Goal: Task Accomplishment & Management: Manage account settings

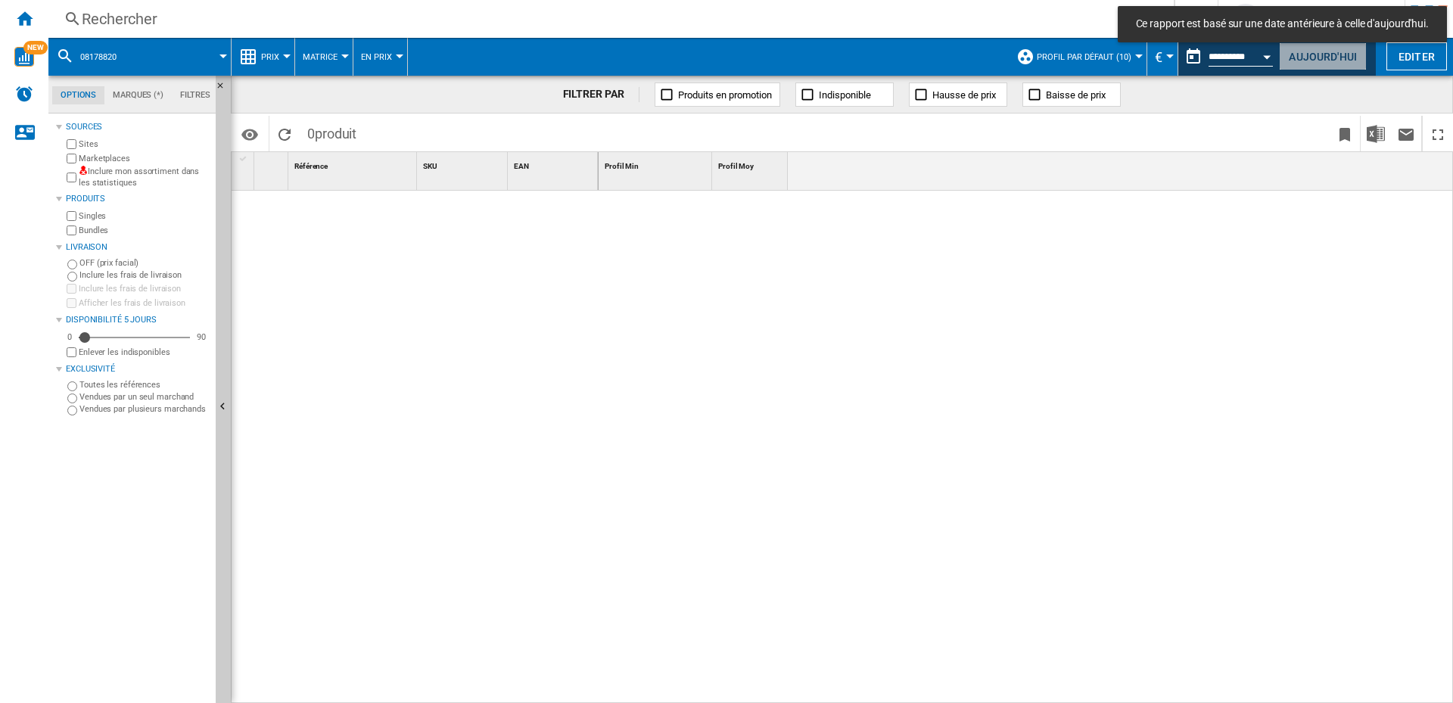
click at [1313, 54] on button "Aujourd'hui" at bounding box center [1323, 56] width 88 height 28
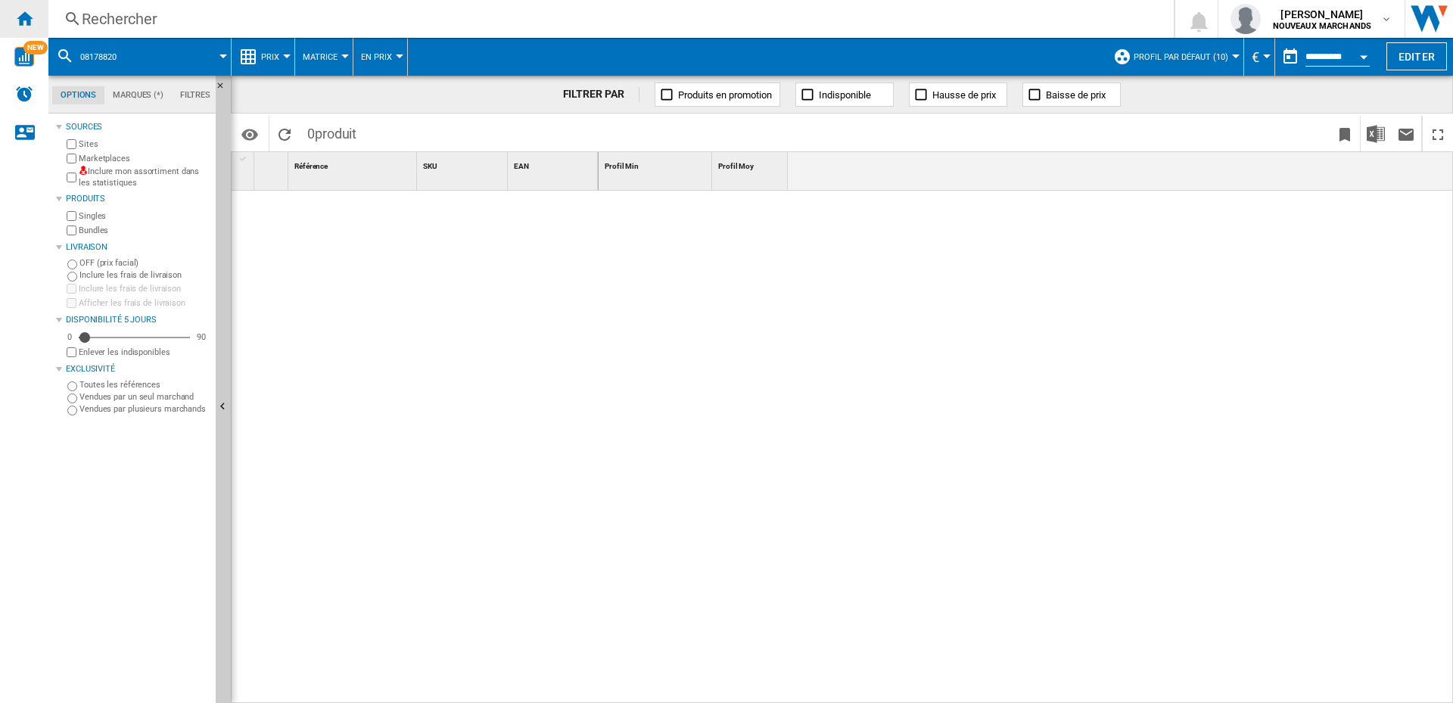
click at [23, 14] on ng-md-icon "Accueil" at bounding box center [24, 18] width 18 height 18
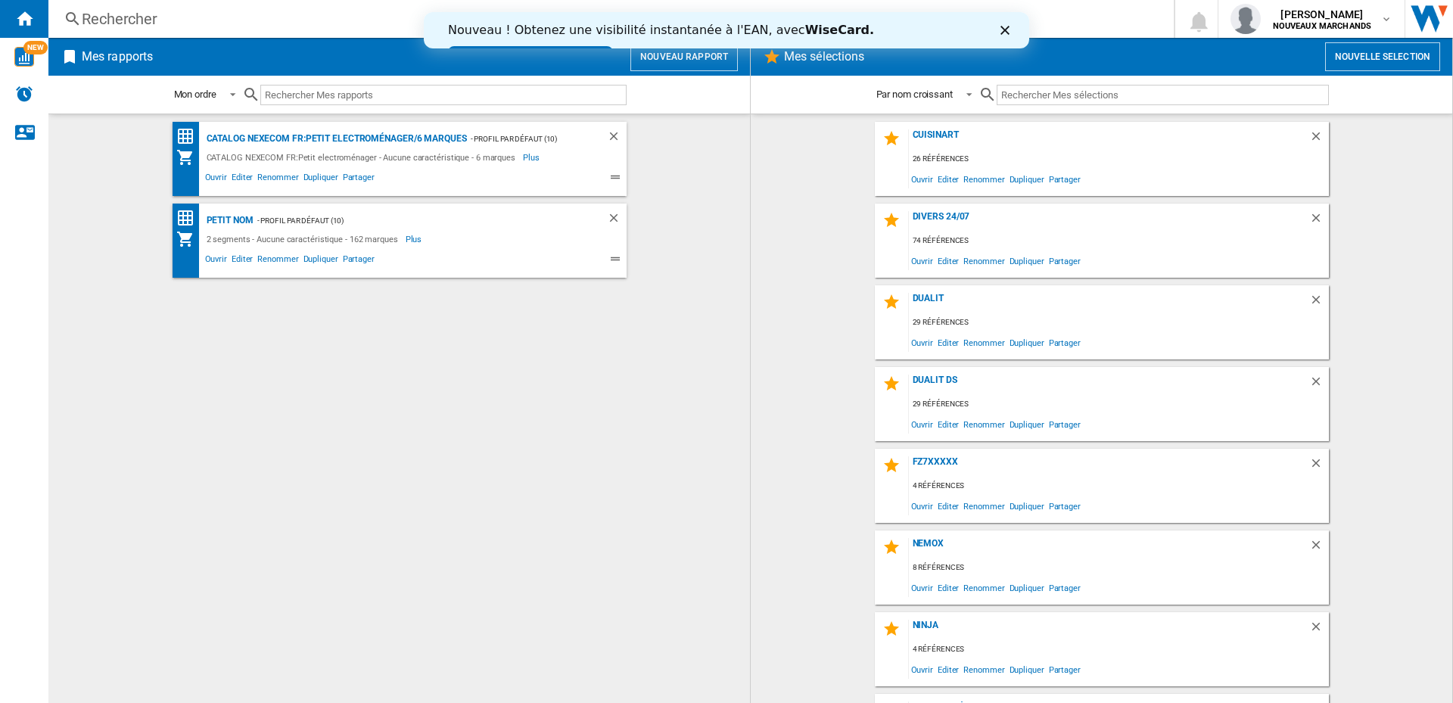
click at [1356, 57] on button "Nouvelle selection" at bounding box center [1383, 56] width 115 height 29
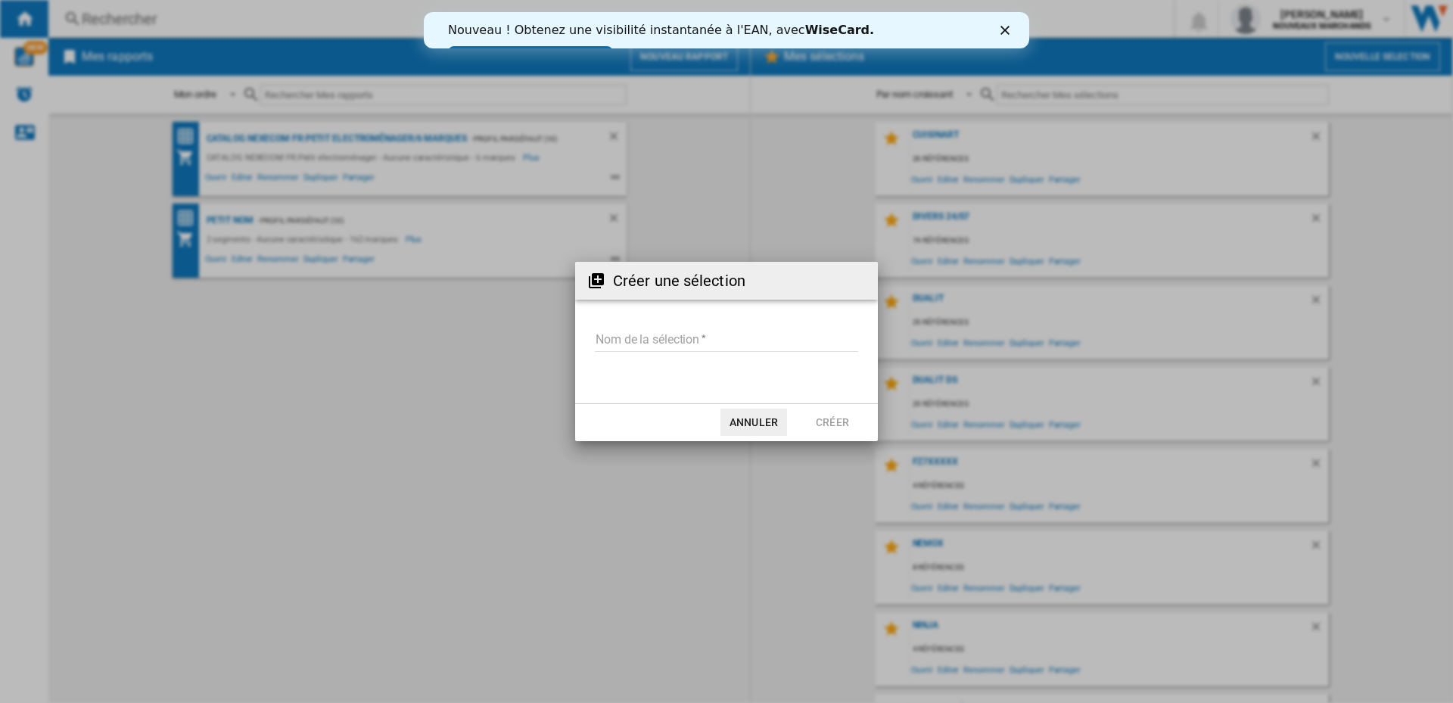
click at [685, 336] on input "Nom de la sélection" at bounding box center [726, 340] width 263 height 23
type input "**********"
click at [839, 417] on button "Créer" at bounding box center [832, 422] width 67 height 27
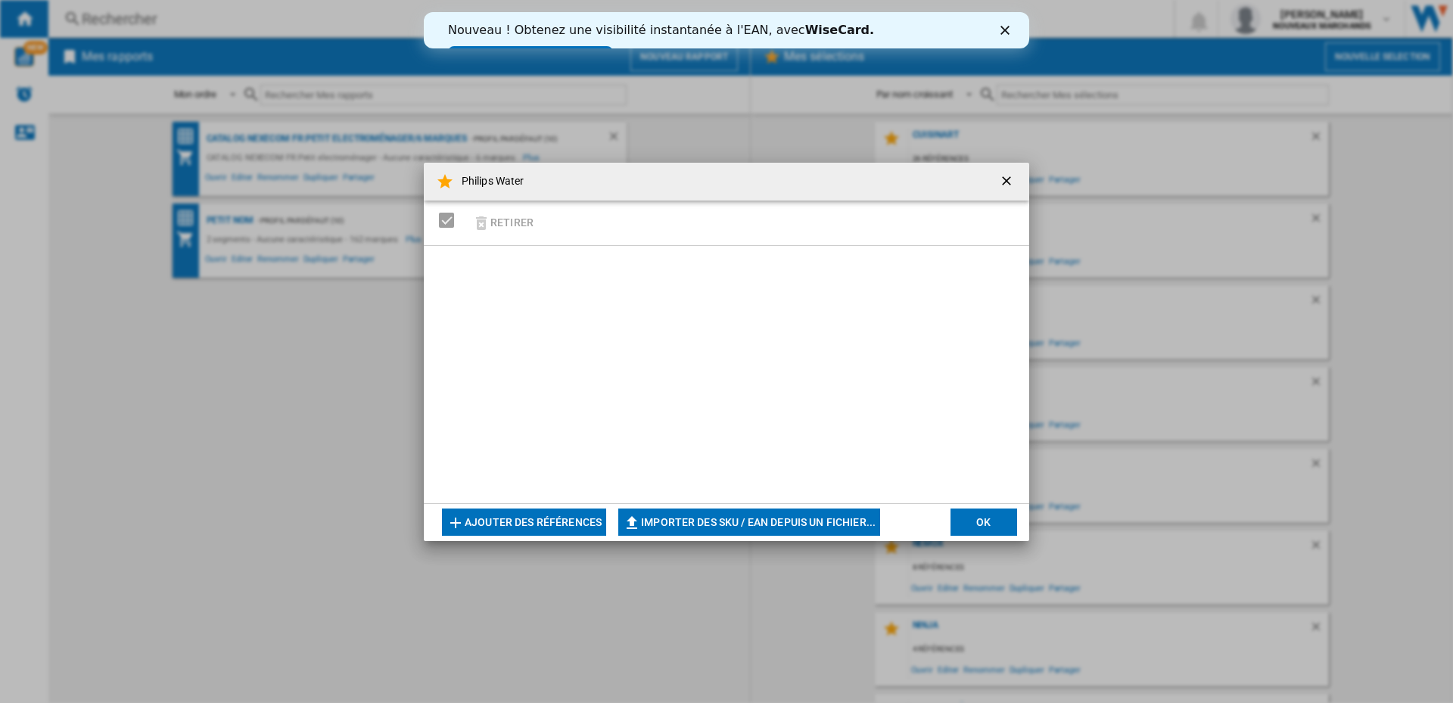
click at [673, 523] on button "Importer des SKU / EAN depuis un fichier..." at bounding box center [749, 522] width 262 height 27
type input "**********"
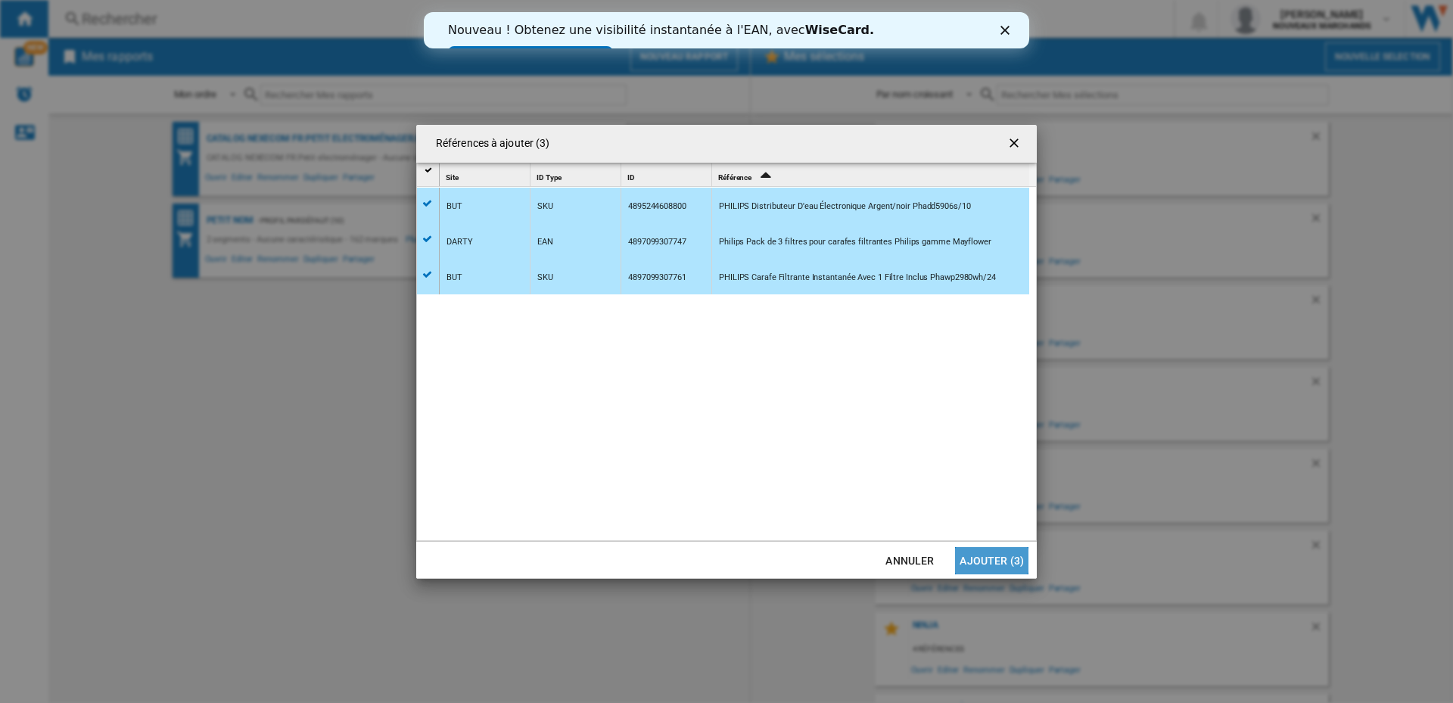
click at [980, 560] on button "Ajouter (3)" at bounding box center [991, 560] width 73 height 27
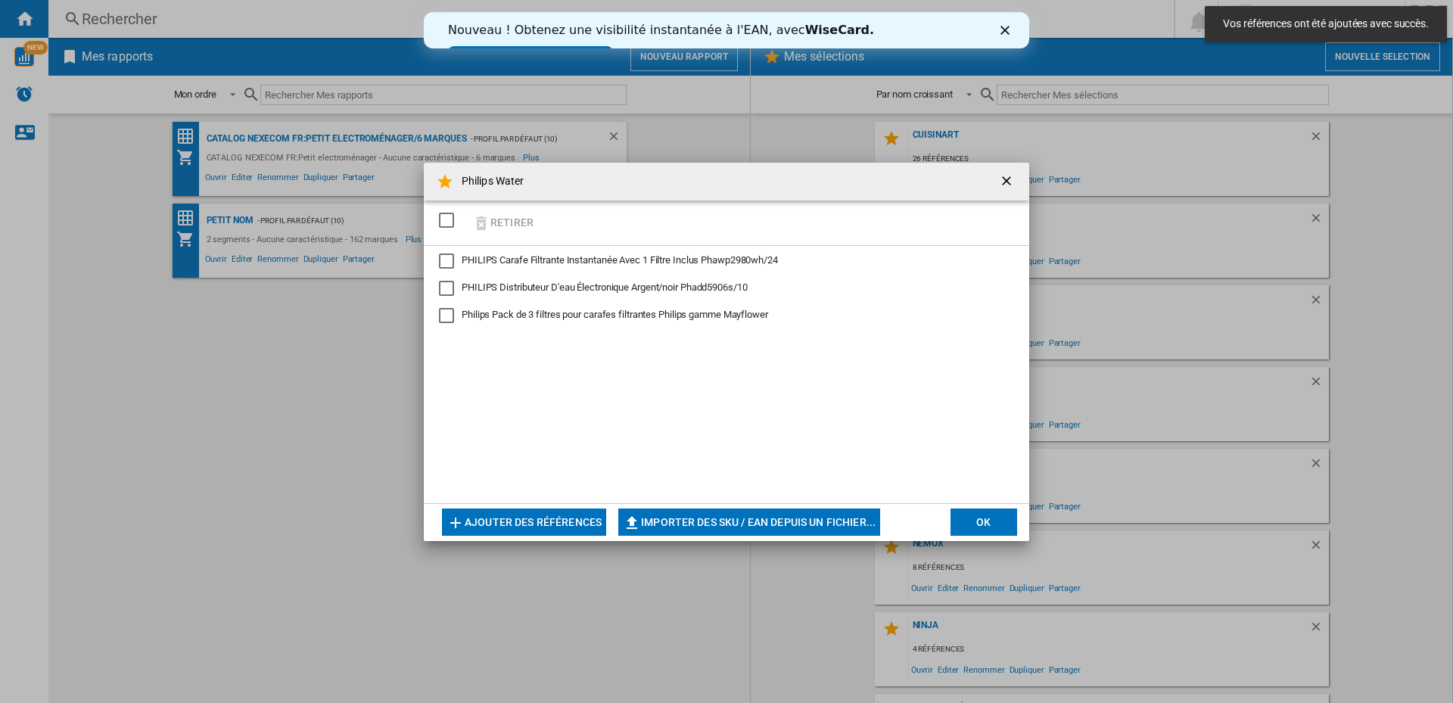
click at [444, 218] on div "SELECTIONS.EDITION_POPUP.SELECT_DESELECT" at bounding box center [446, 220] width 15 height 15
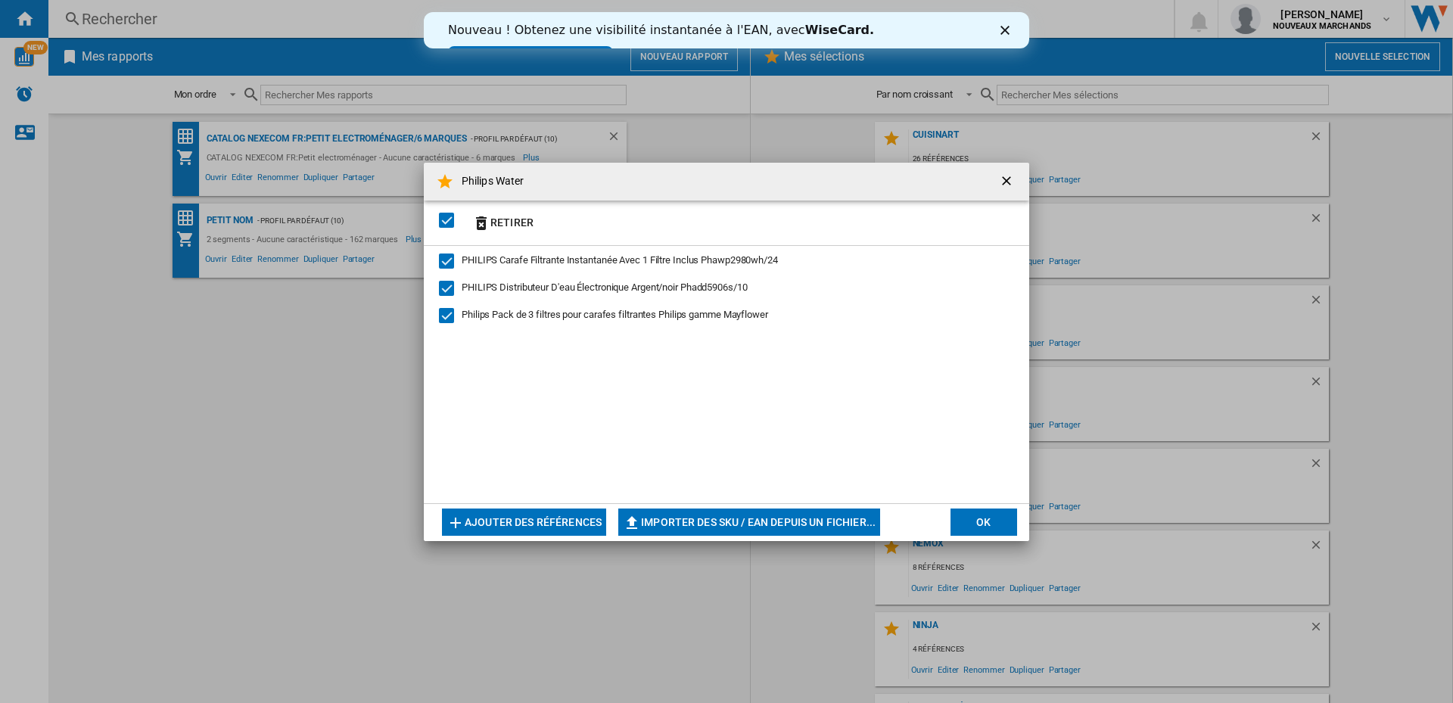
click at [985, 518] on button "OK" at bounding box center [984, 522] width 67 height 27
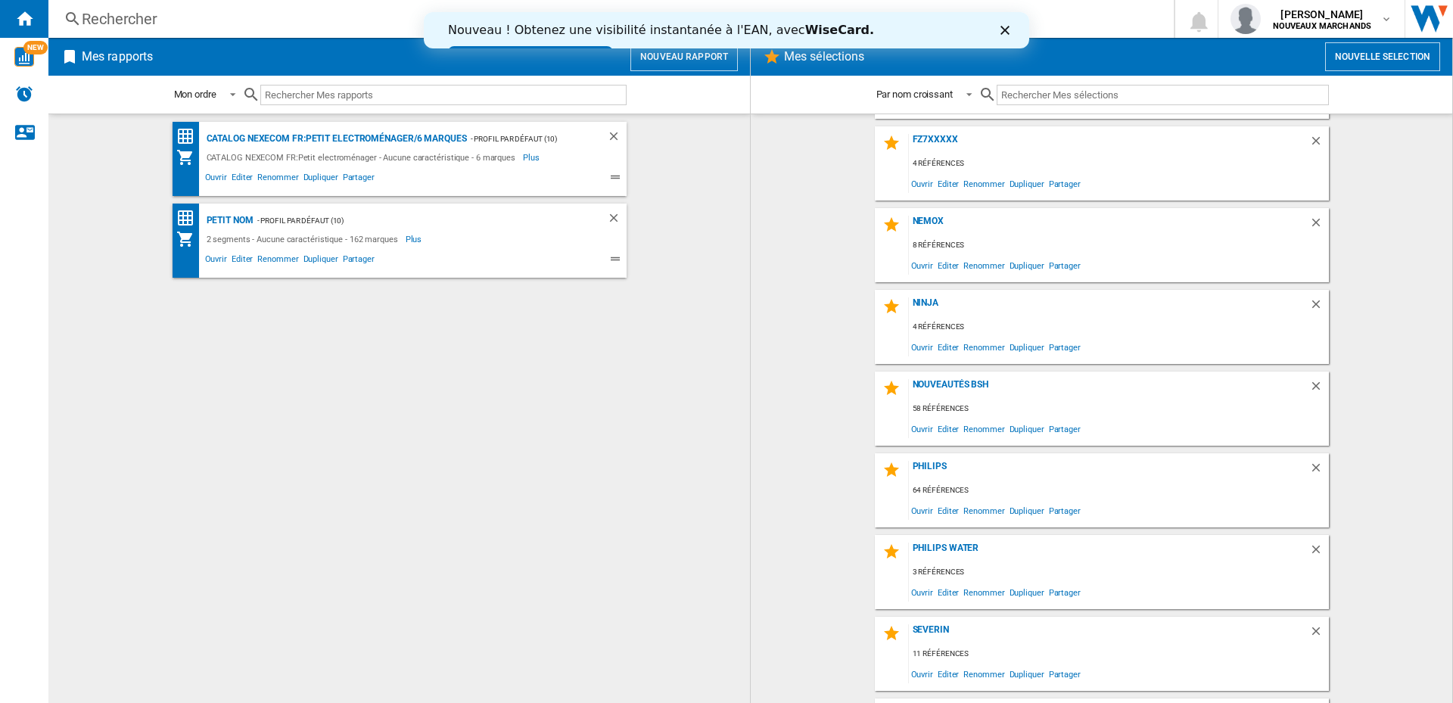
scroll to position [398, 0]
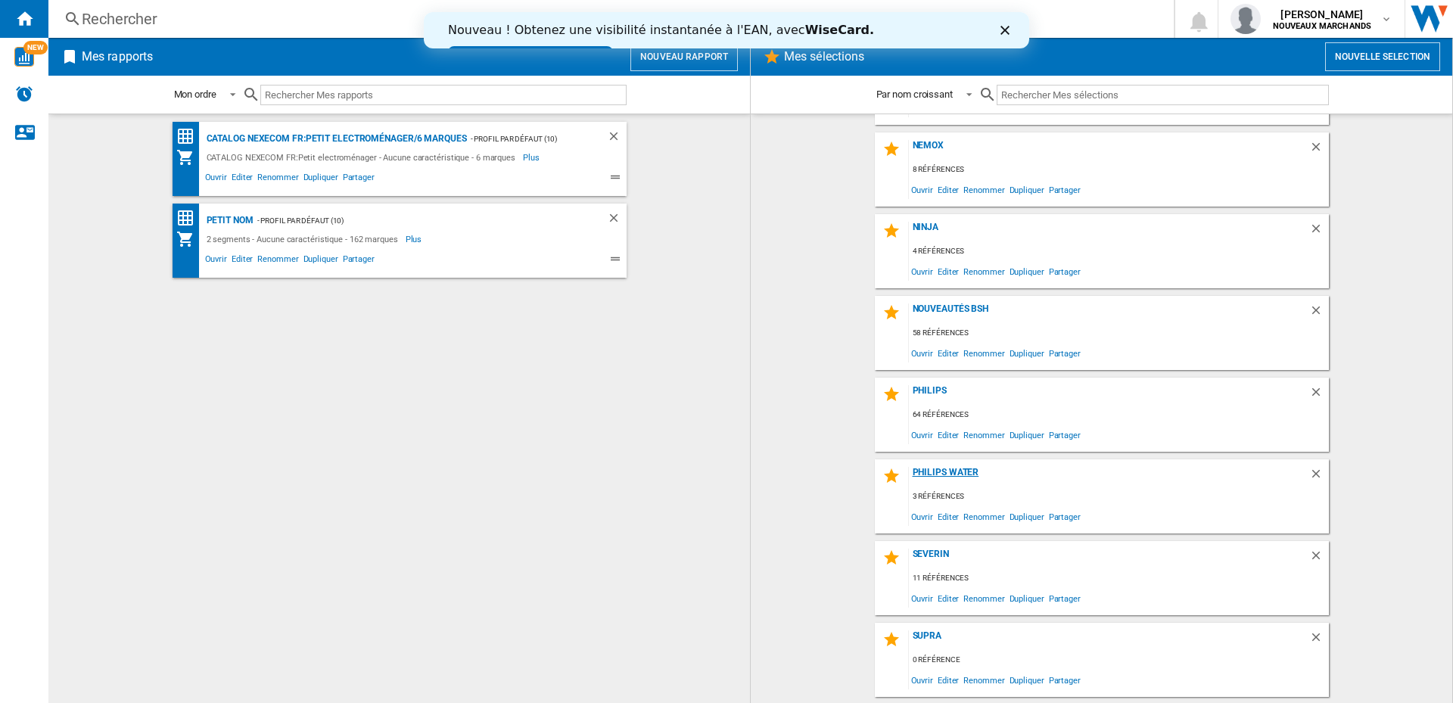
click at [957, 475] on div "Philips Water" at bounding box center [1109, 477] width 400 height 20
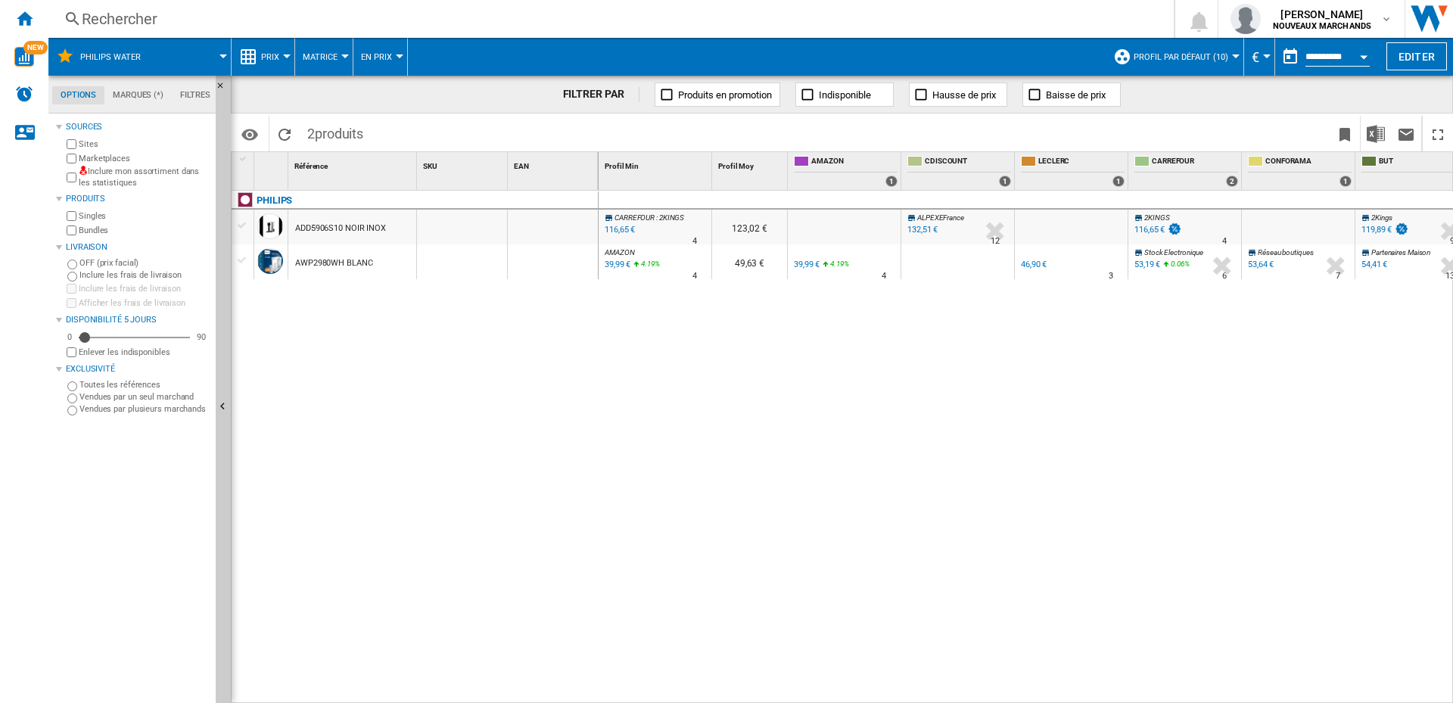
click at [336, 226] on div "ADD5906S10 NOIR INOX" at bounding box center [340, 228] width 91 height 35
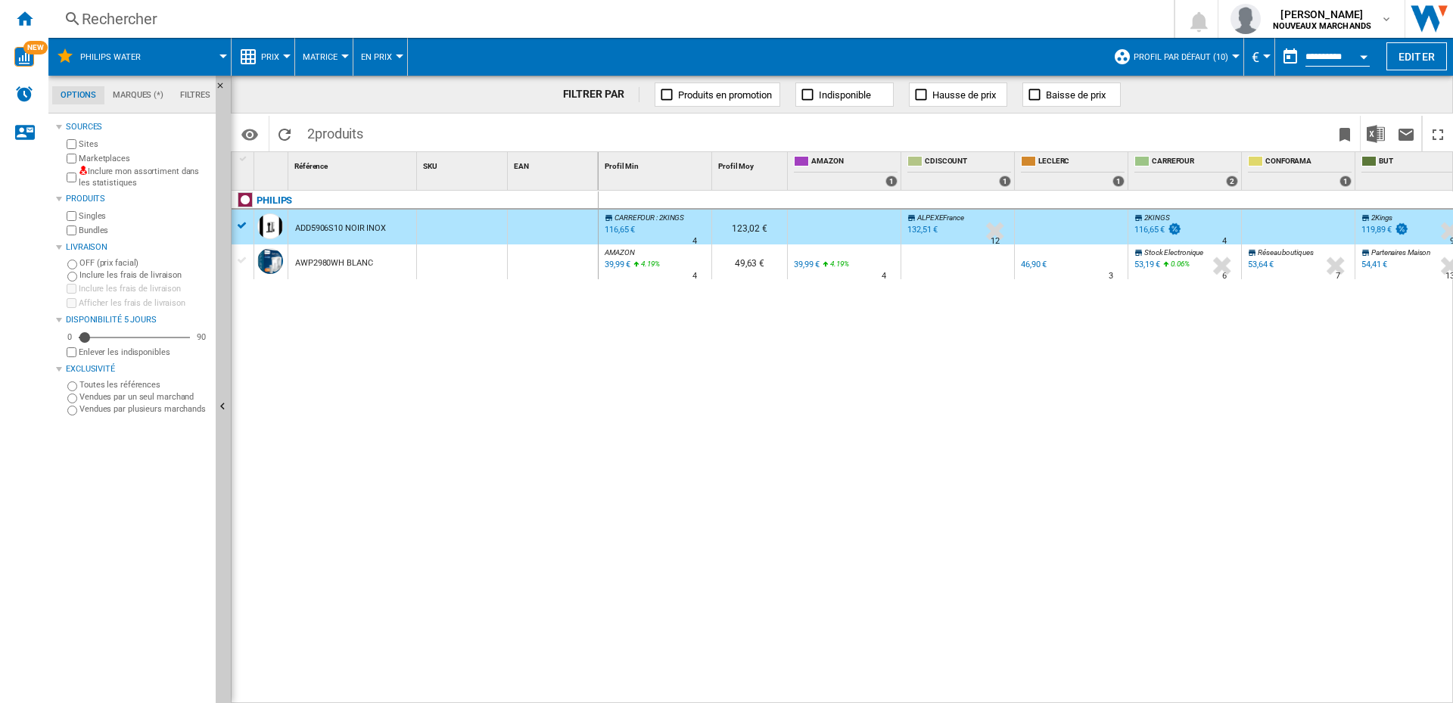
click at [329, 266] on div "AWP2980WH BLANC" at bounding box center [334, 263] width 78 height 35
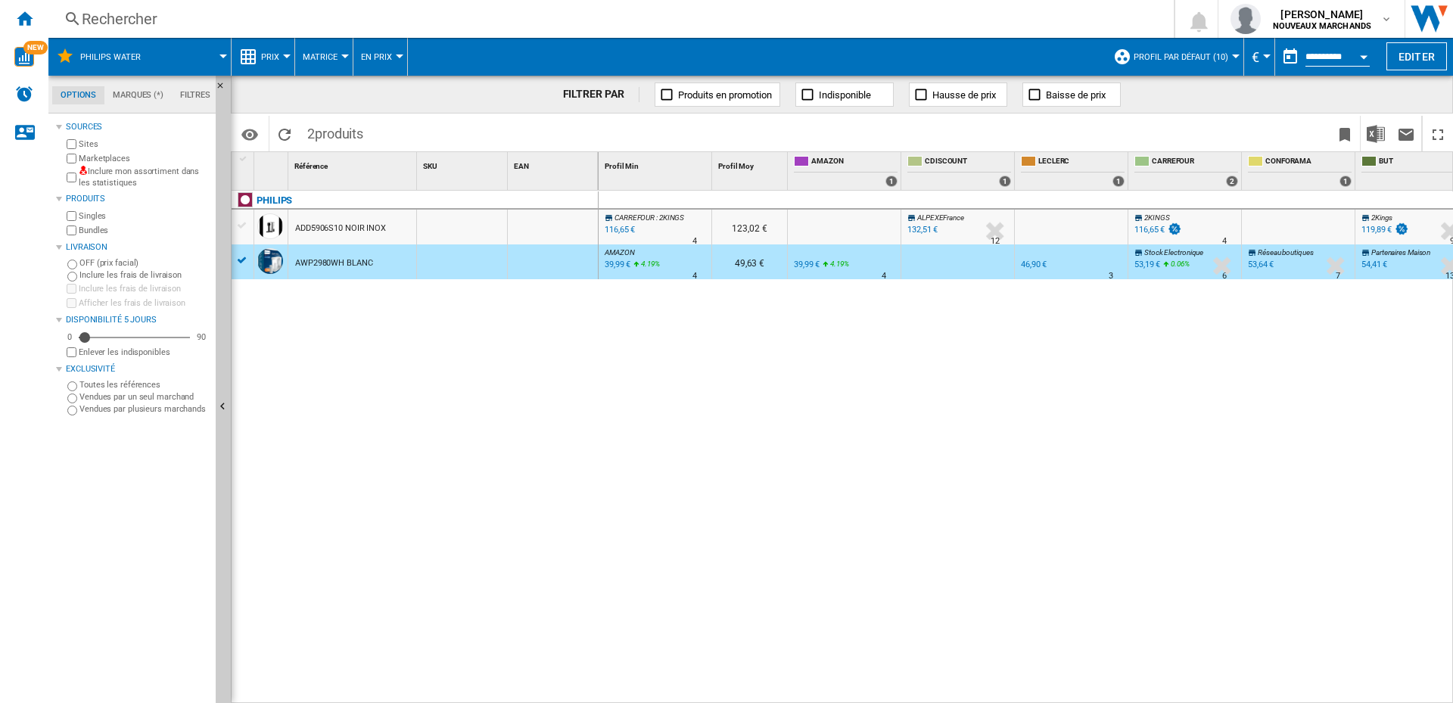
click at [338, 229] on div "ADD5906S10 NOIR INOX" at bounding box center [340, 228] width 91 height 35
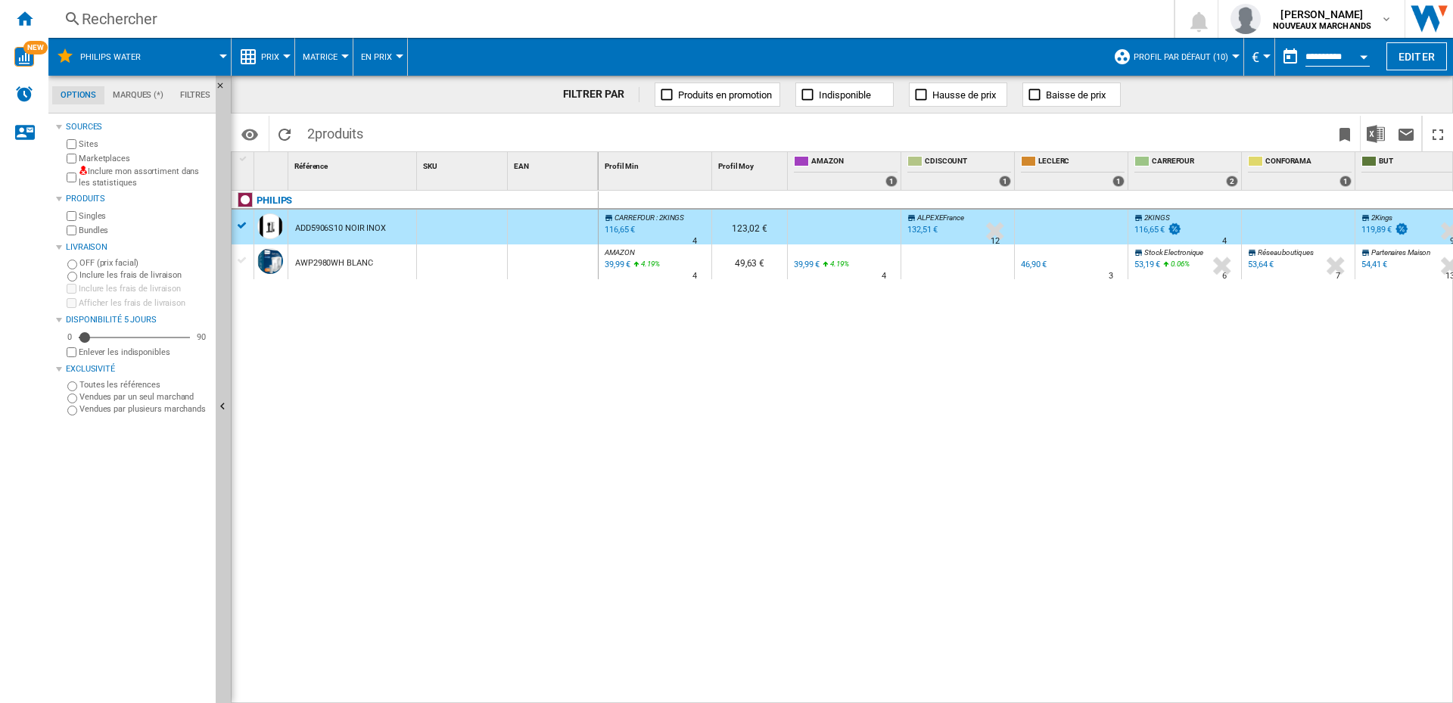
click at [625, 230] on div "116,65 €" at bounding box center [619, 230] width 33 height 15
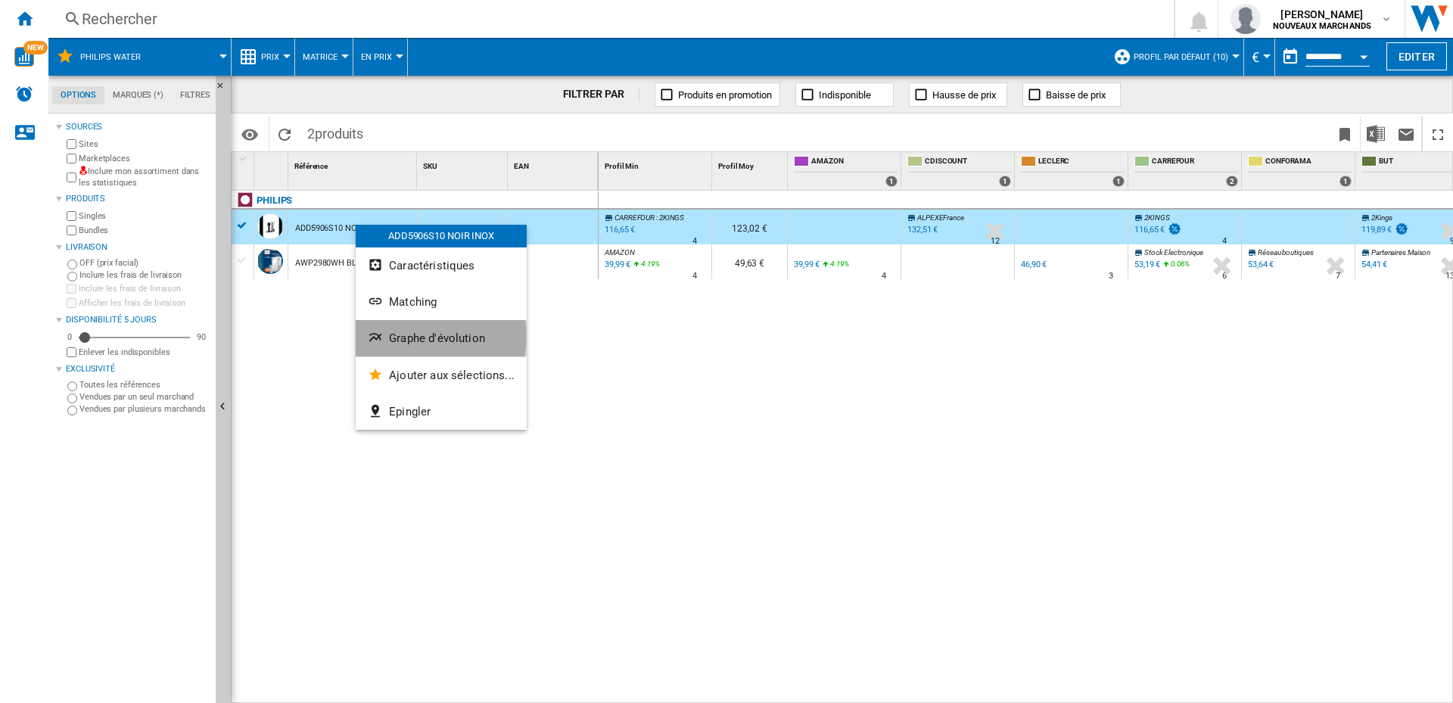
click at [417, 337] on span "Graphe d'évolution" at bounding box center [437, 339] width 96 height 14
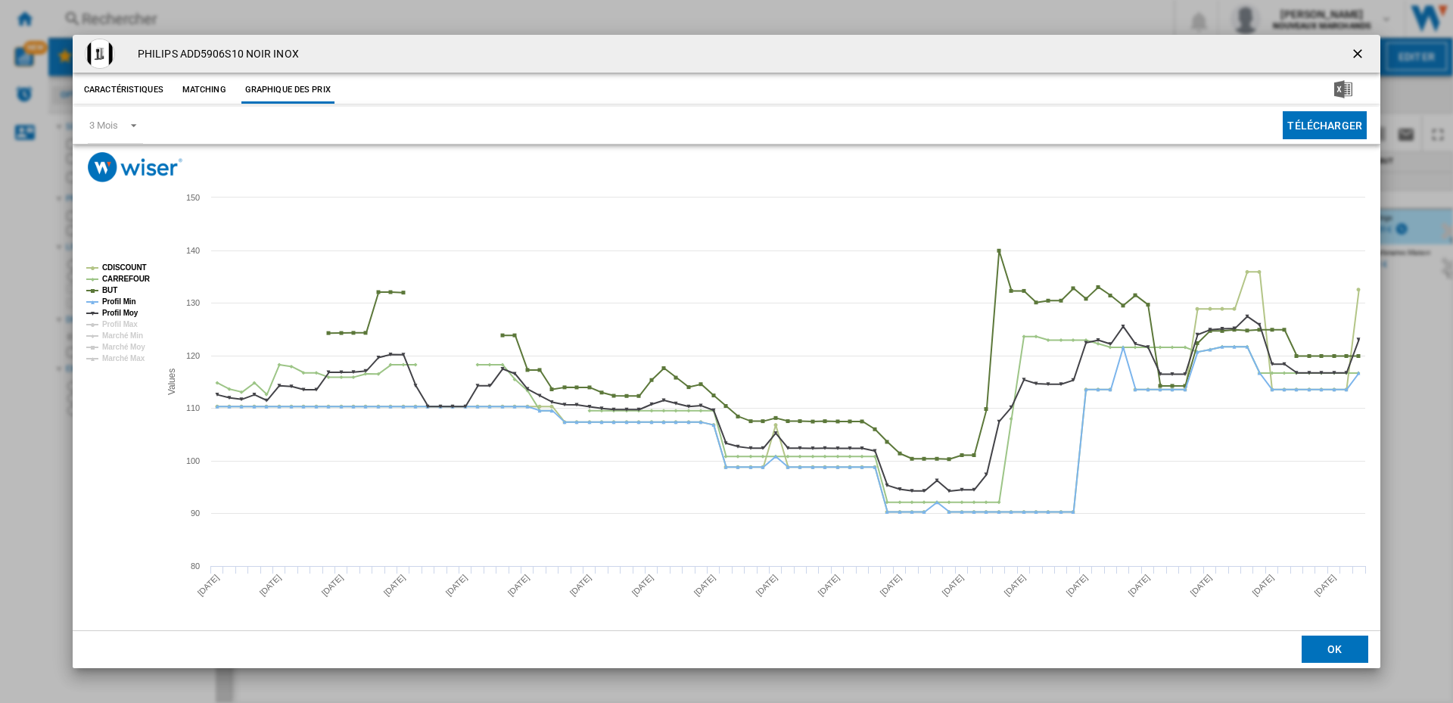
click at [1356, 50] on ng-md-icon "getI18NText('BUTTONS.CLOSE_DIALOG')" at bounding box center [1360, 55] width 18 height 18
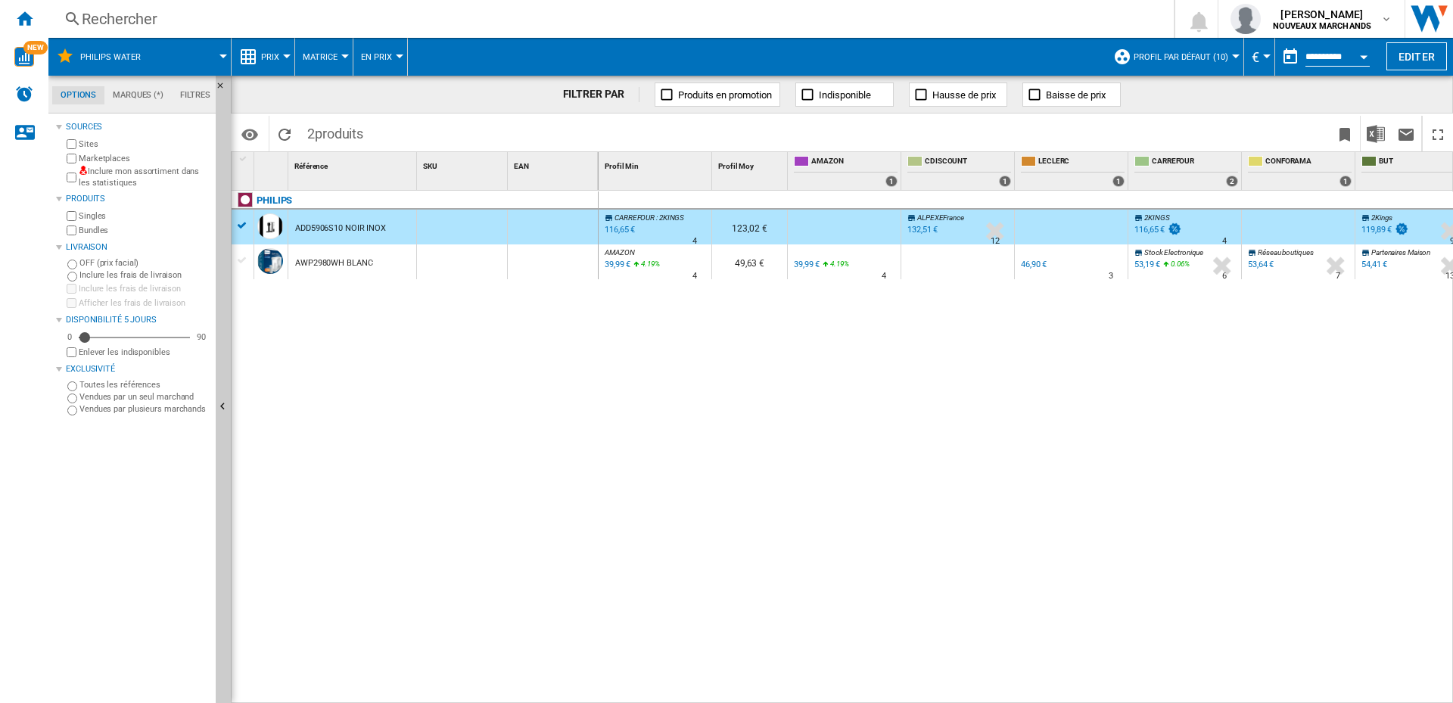
click at [167, 16] on div "Rechercher" at bounding box center [608, 18] width 1053 height 21
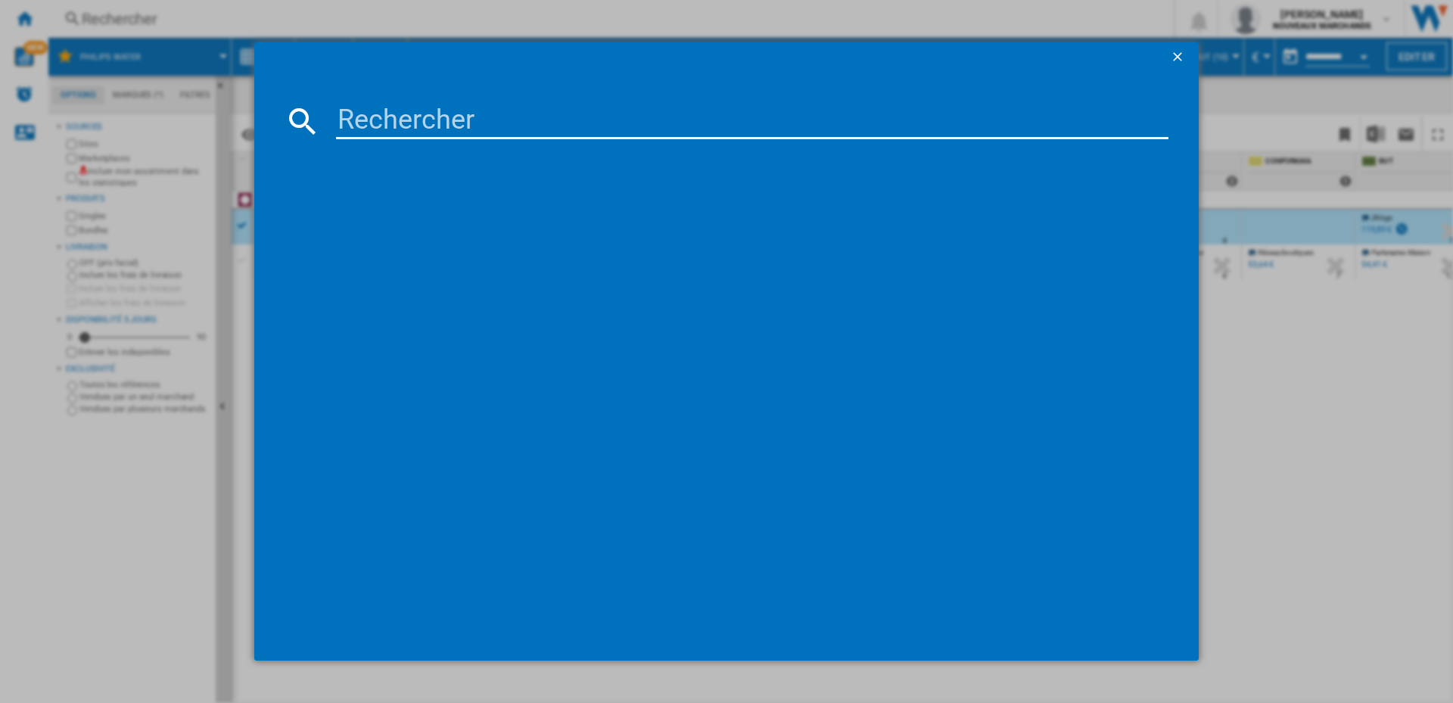
click at [489, 114] on input at bounding box center [752, 121] width 833 height 36
paste input "SMF03CREU"
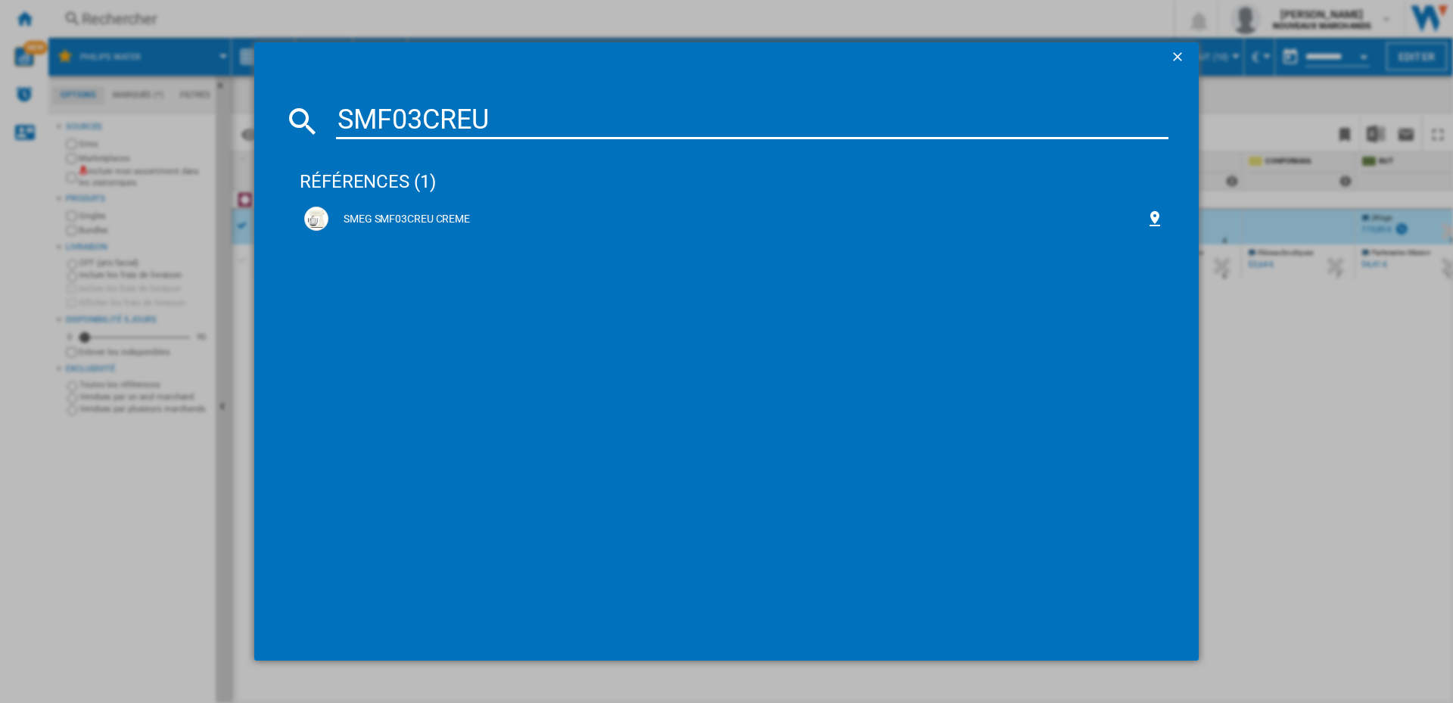
click at [484, 125] on input "SMF03CREU" at bounding box center [752, 121] width 833 height 36
paste input "8017709269159"
type input "8017709269159"
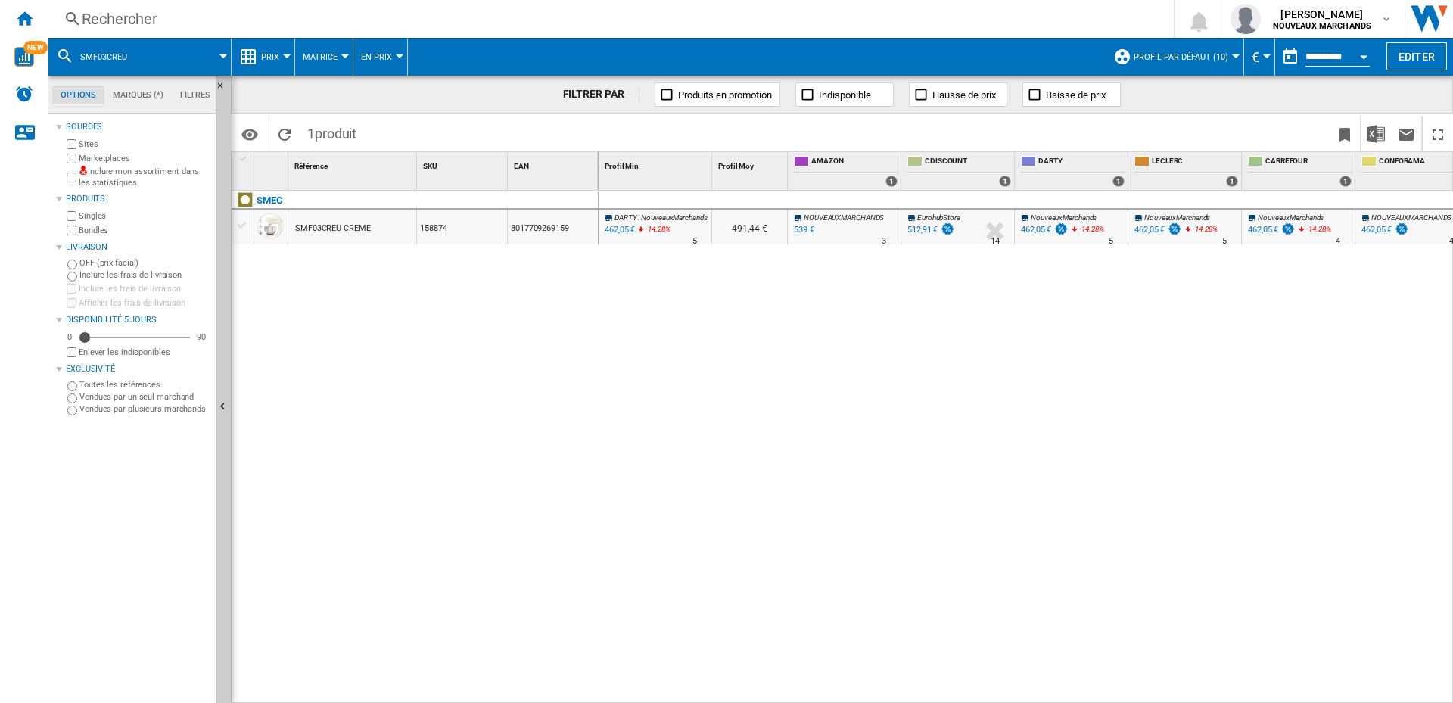
click at [1036, 226] on div "462,05 €" at bounding box center [1036, 230] width 30 height 10
click at [1377, 227] on div "462,05 €" at bounding box center [1377, 230] width 30 height 10
click at [801, 228] on div "539 €" at bounding box center [804, 230] width 20 height 10
click at [924, 227] on div "512,91 €" at bounding box center [923, 230] width 30 height 10
click at [122, 23] on div "Rechercher" at bounding box center [608, 18] width 1053 height 21
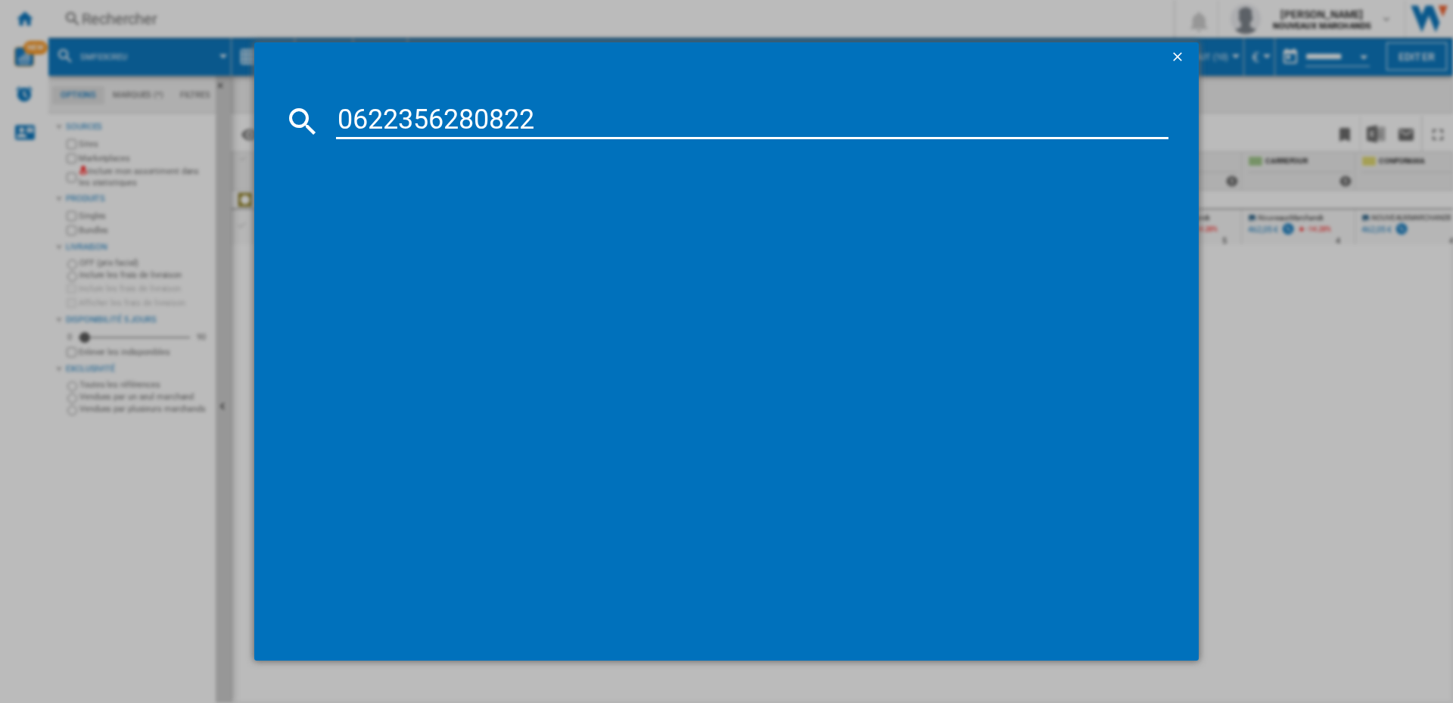
type input "0622356280822"
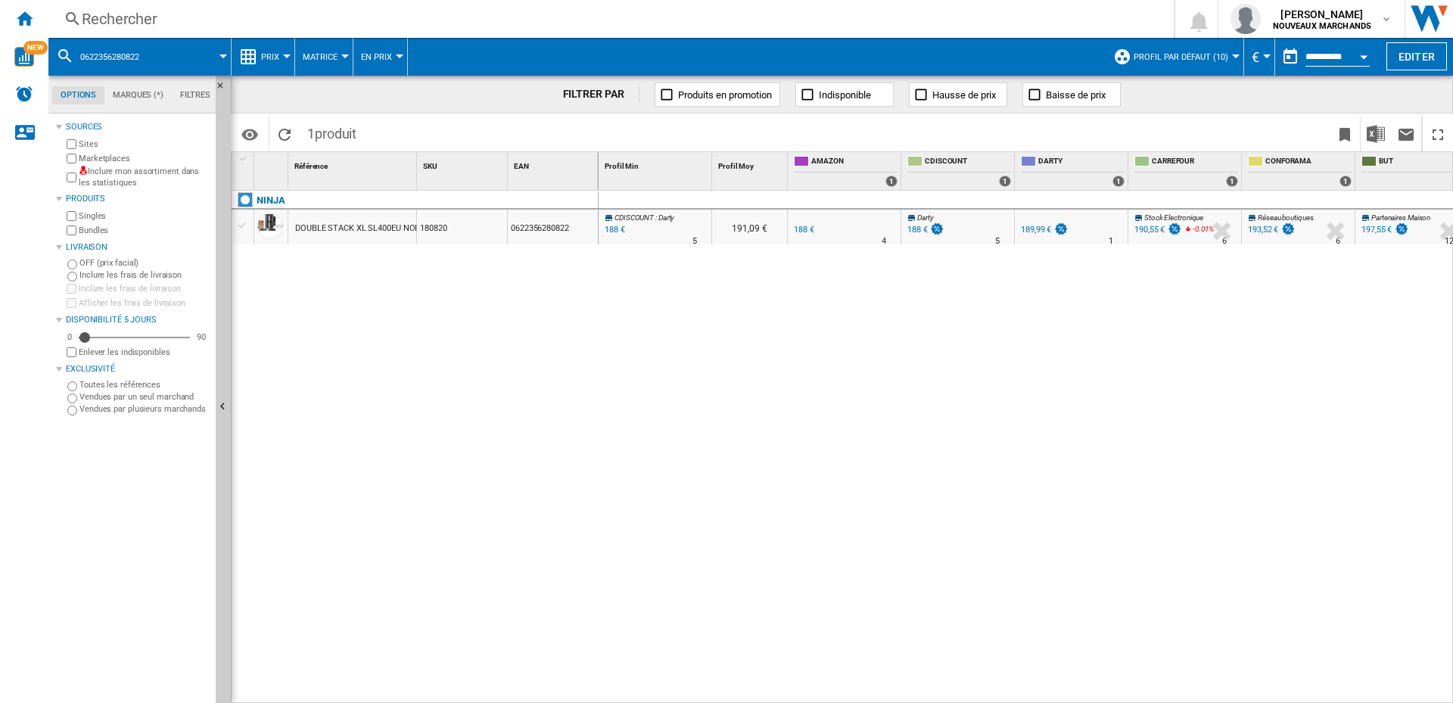
click at [914, 230] on div "188 €" at bounding box center [918, 230] width 20 height 10
click at [158, 11] on div "Rechercher" at bounding box center [608, 18] width 1053 height 21
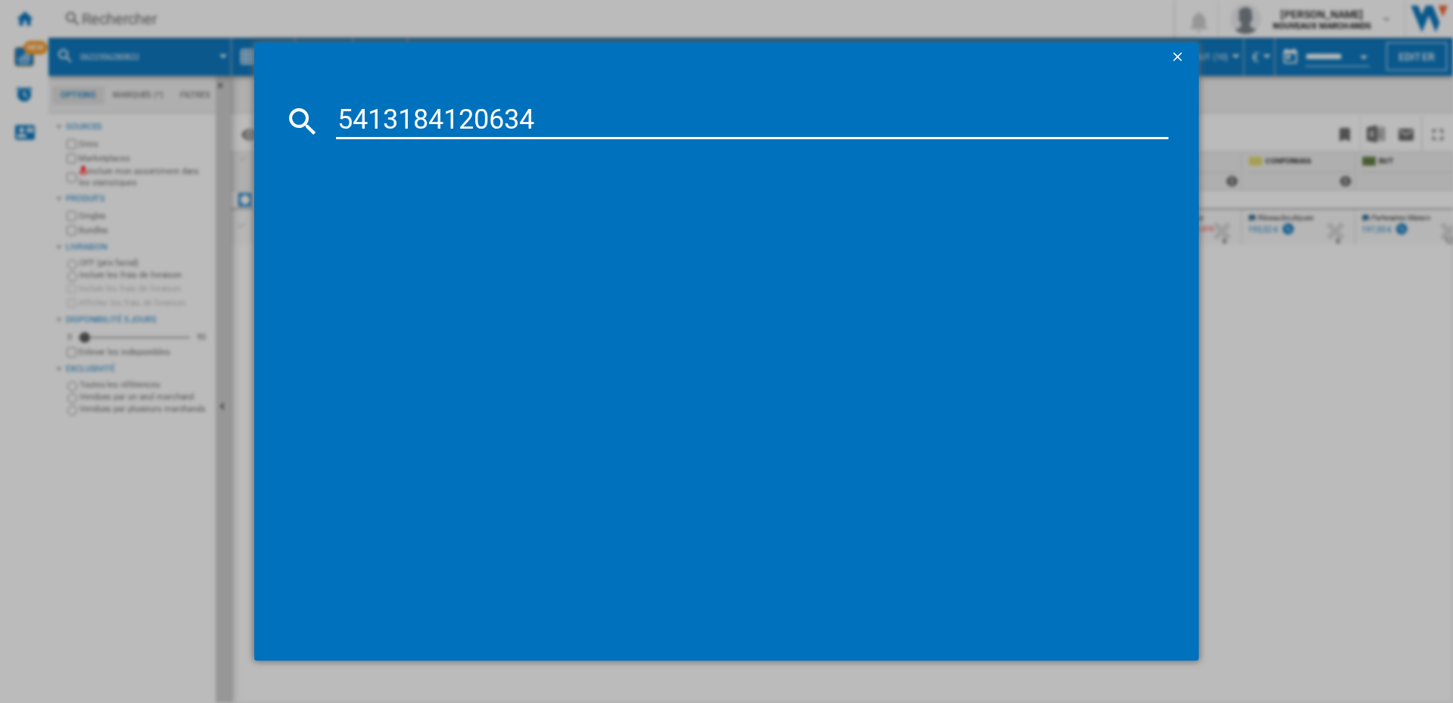
type input "5413184120634"
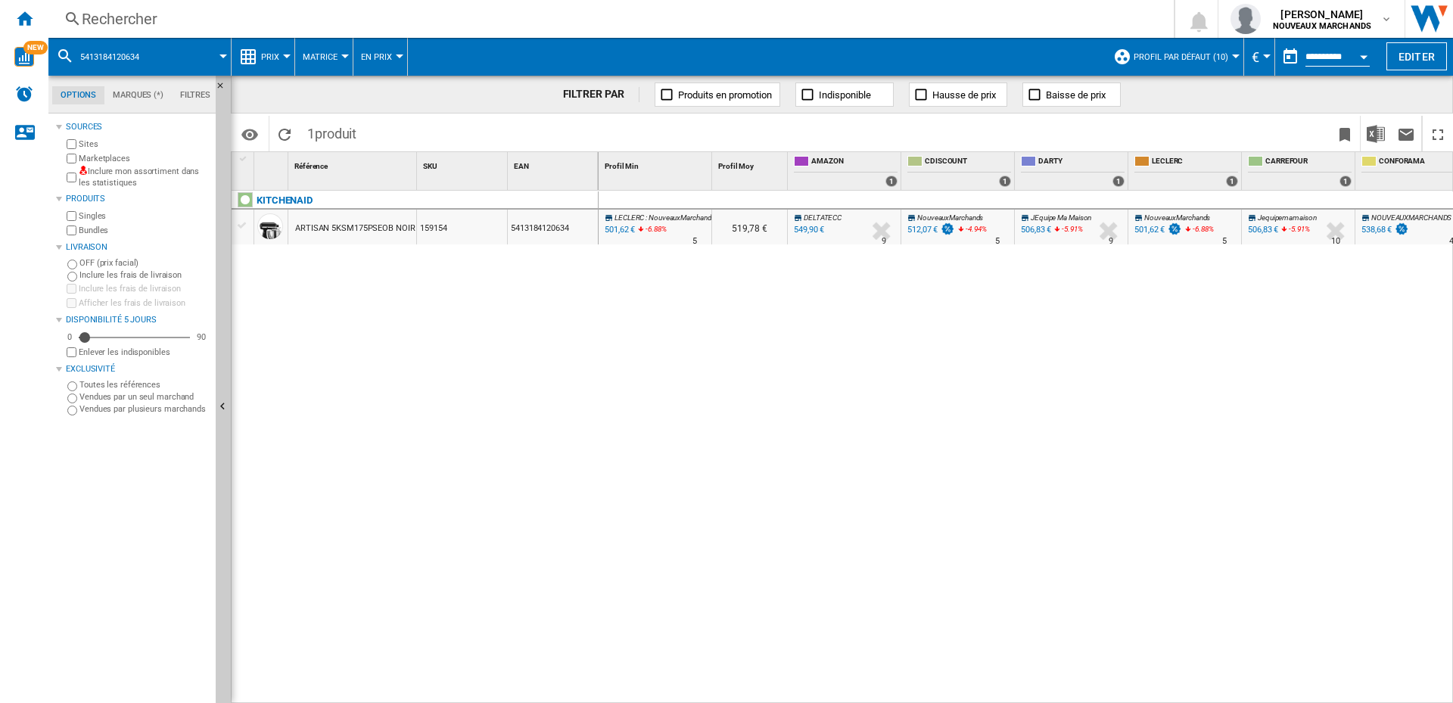
click at [162, 16] on div "Rechercher" at bounding box center [608, 18] width 1053 height 21
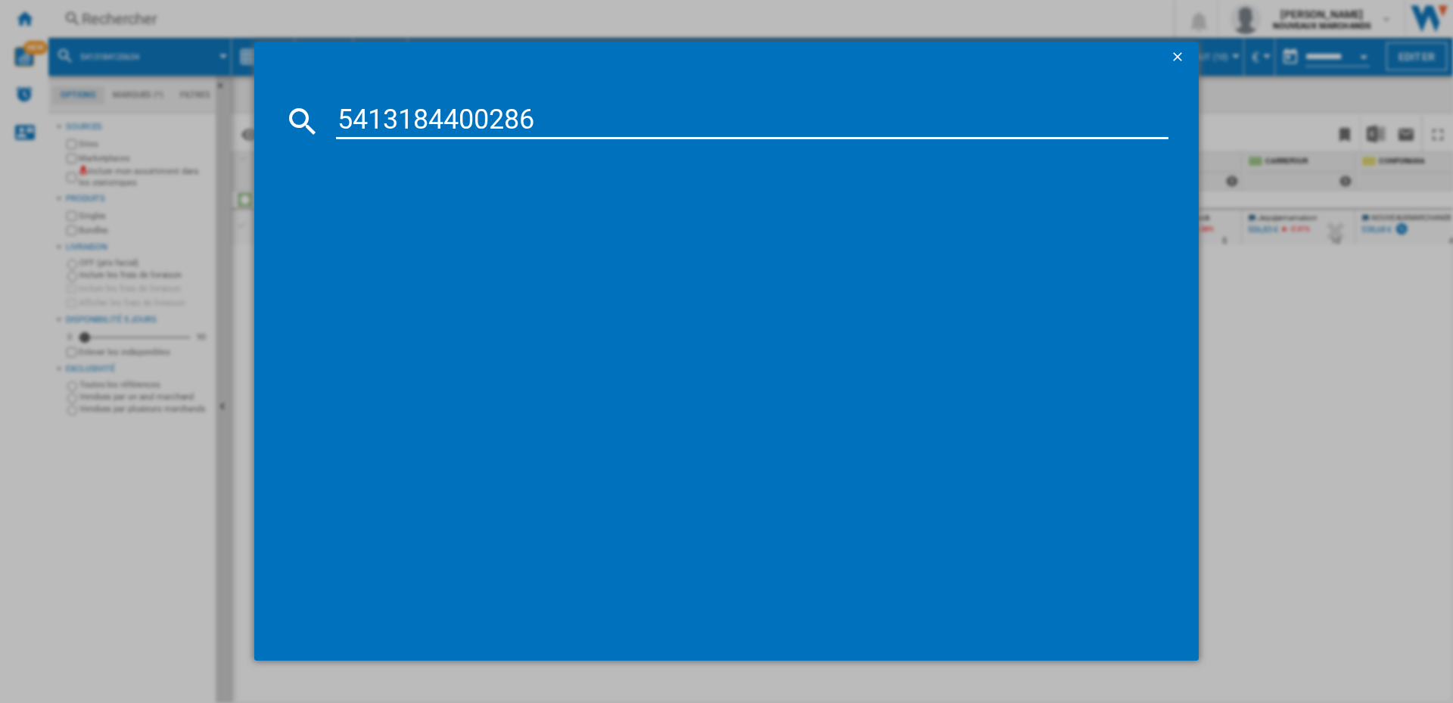
type input "5413184400286"
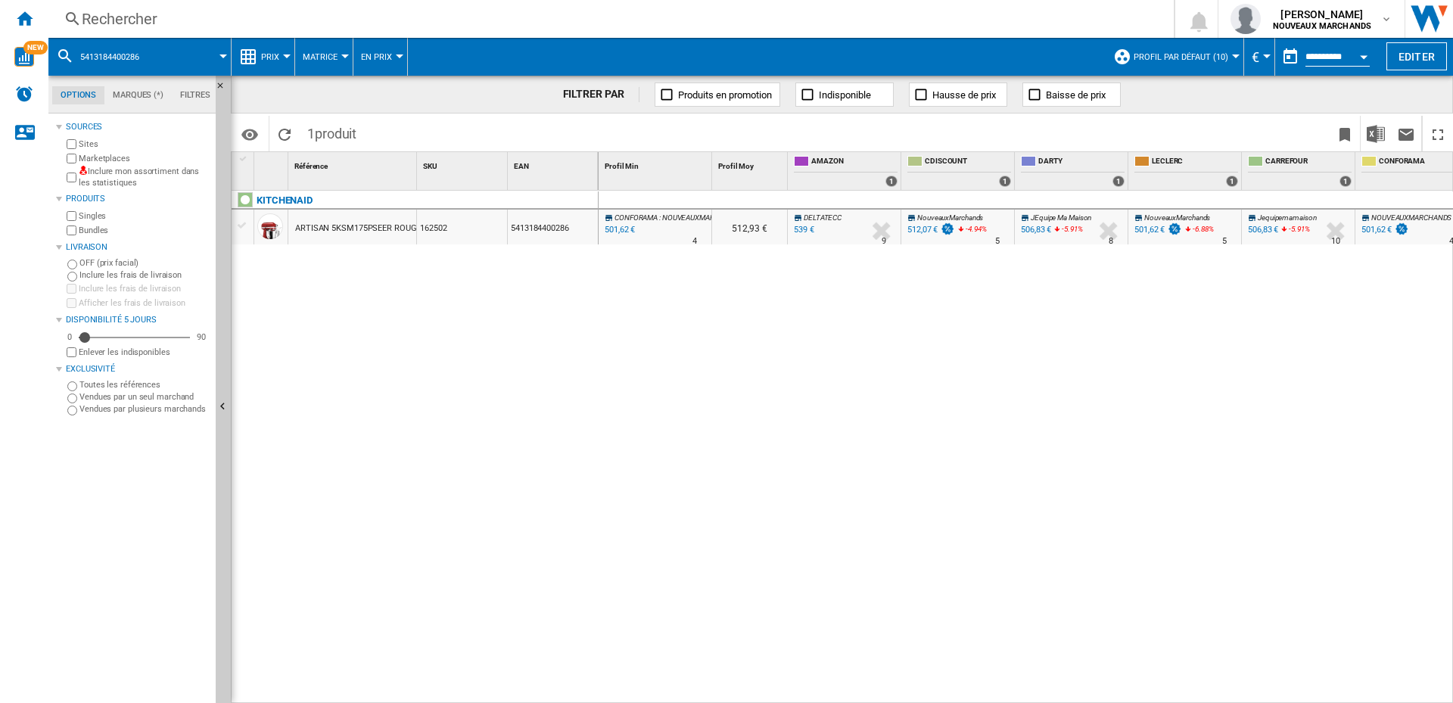
click at [136, 23] on div "Rechercher" at bounding box center [608, 18] width 1053 height 21
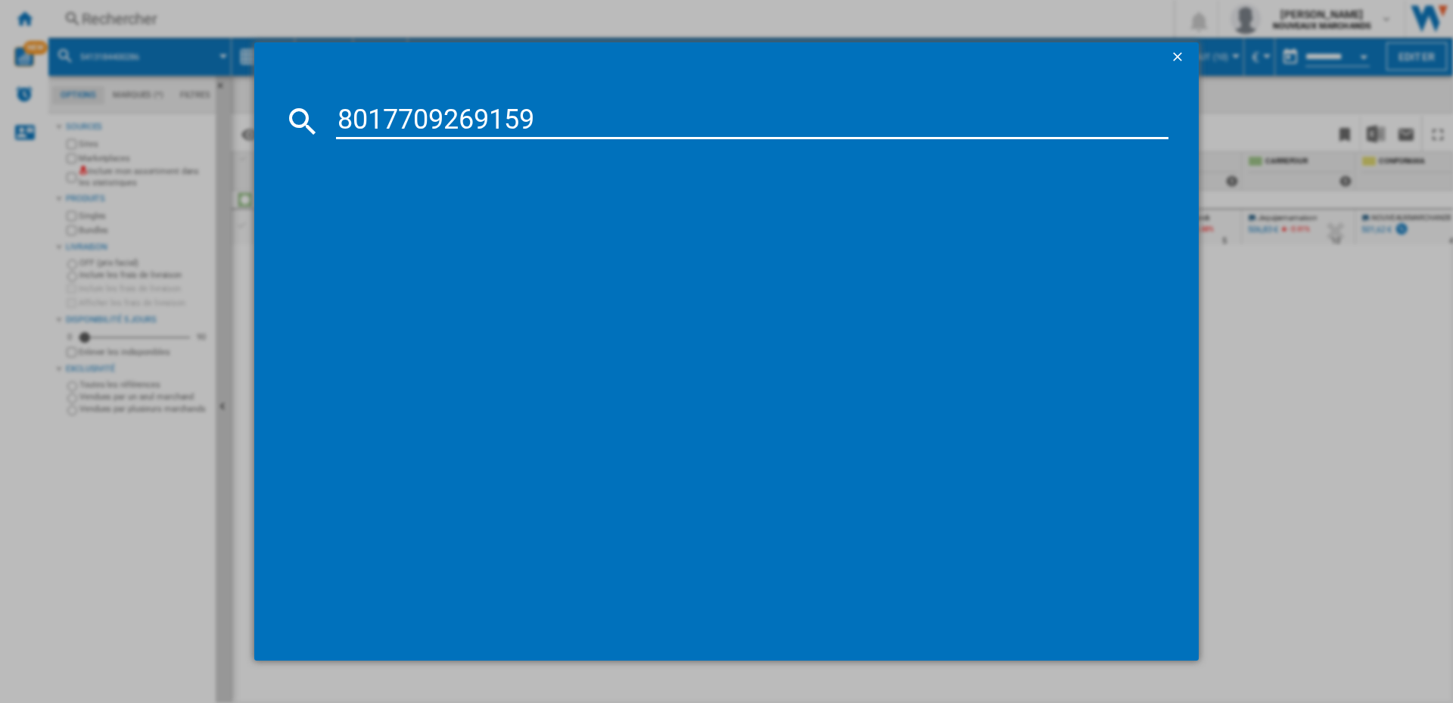
type input "8017709269159"
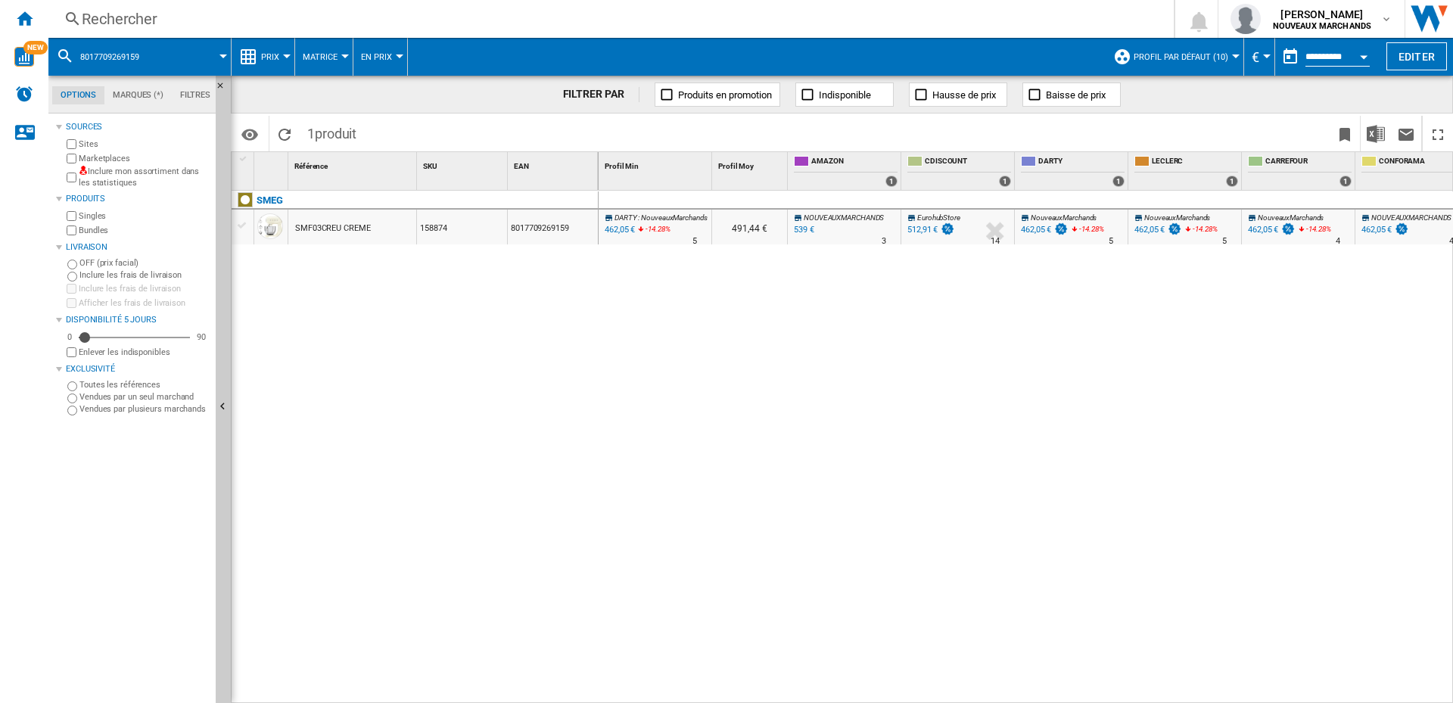
drag, startPoint x: 24, startPoint y: 15, endPoint x: 163, endPoint y: 31, distance: 139.4
click at [24, 15] on ng-md-icon "Accueil" at bounding box center [24, 18] width 18 height 18
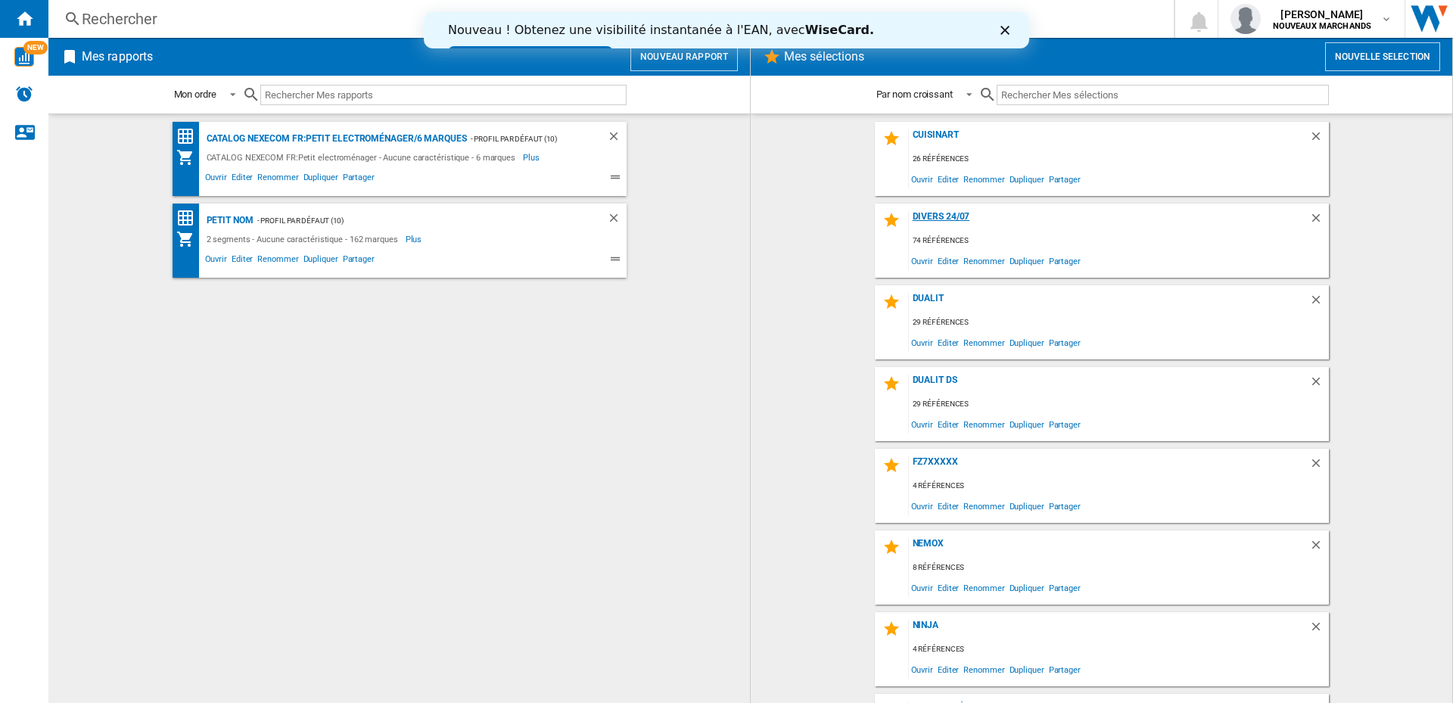
click at [941, 213] on div "Divers 24/07" at bounding box center [1109, 221] width 400 height 20
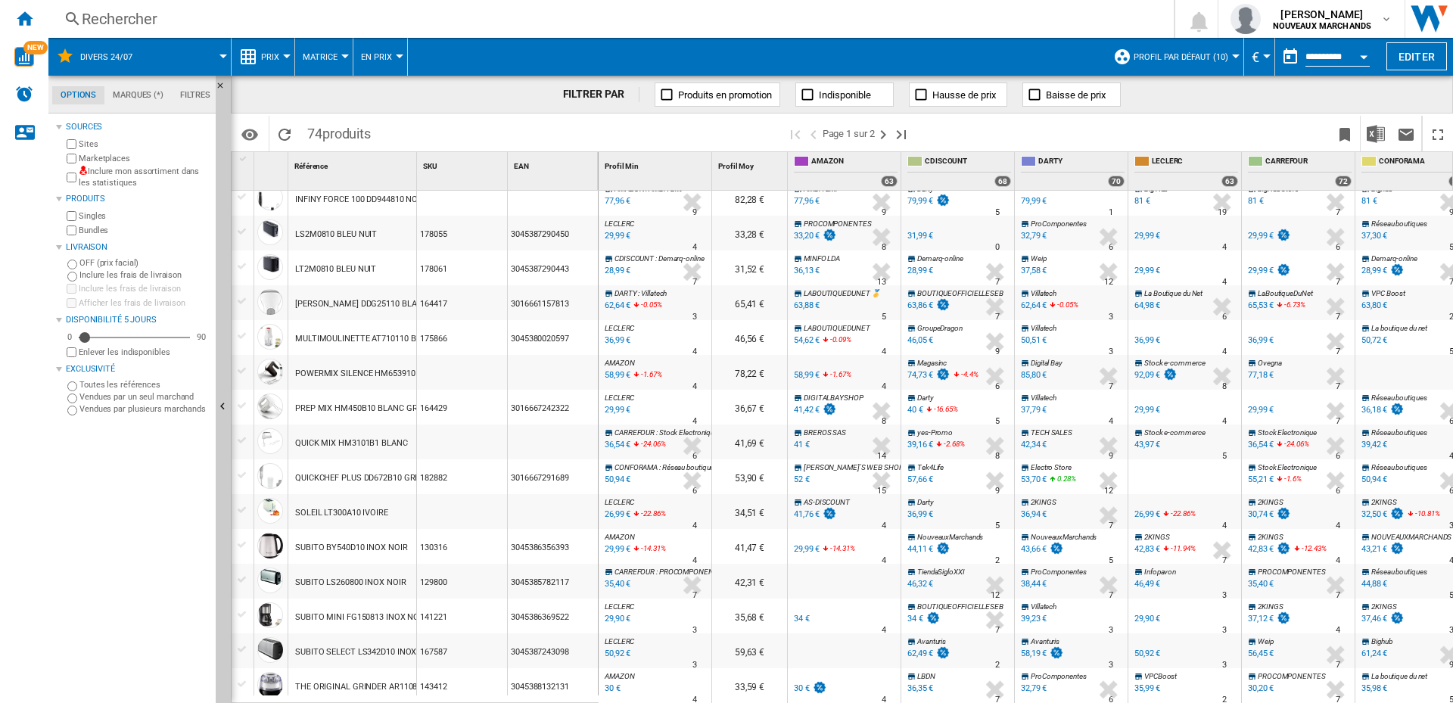
scroll to position [1342, 0]
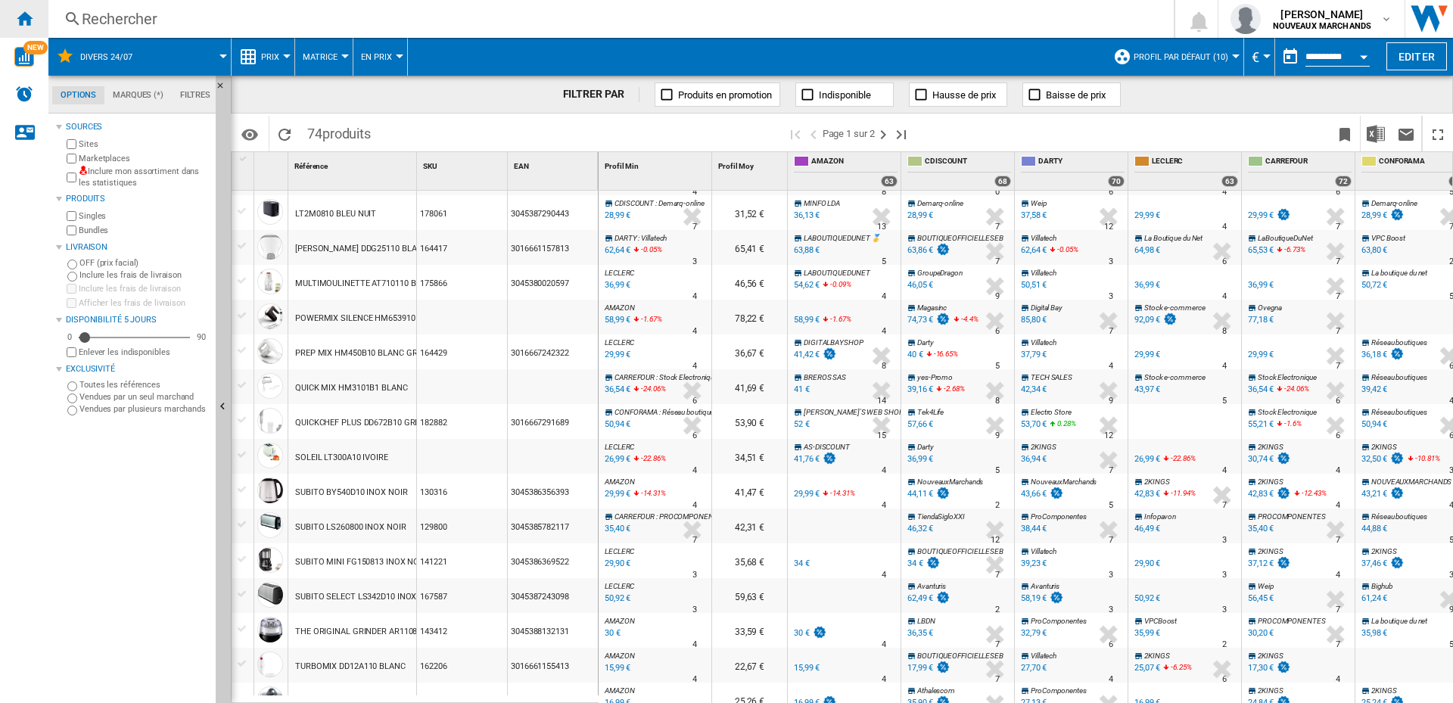
click at [30, 18] on ng-md-icon "Accueil" at bounding box center [24, 18] width 18 height 18
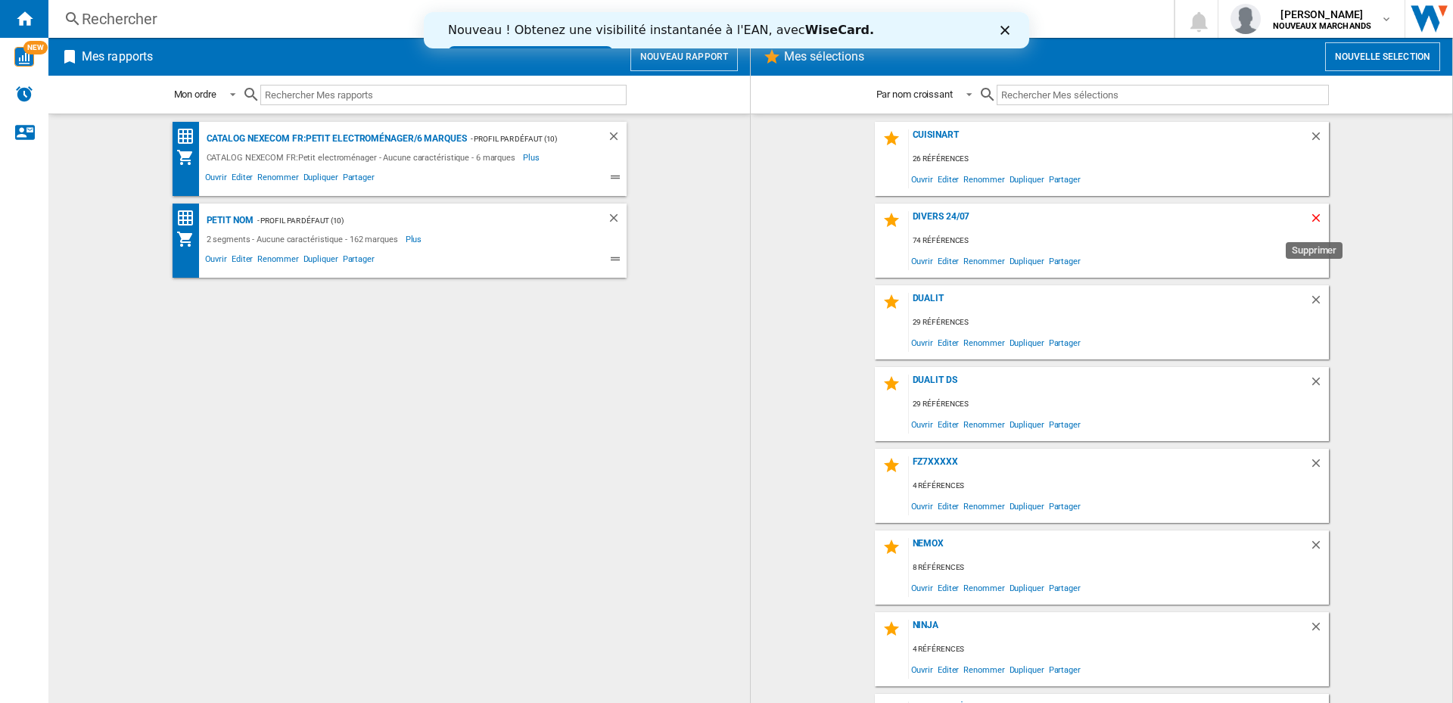
click at [1312, 216] on ng-md-icon "Supprimer" at bounding box center [1319, 220] width 18 height 18
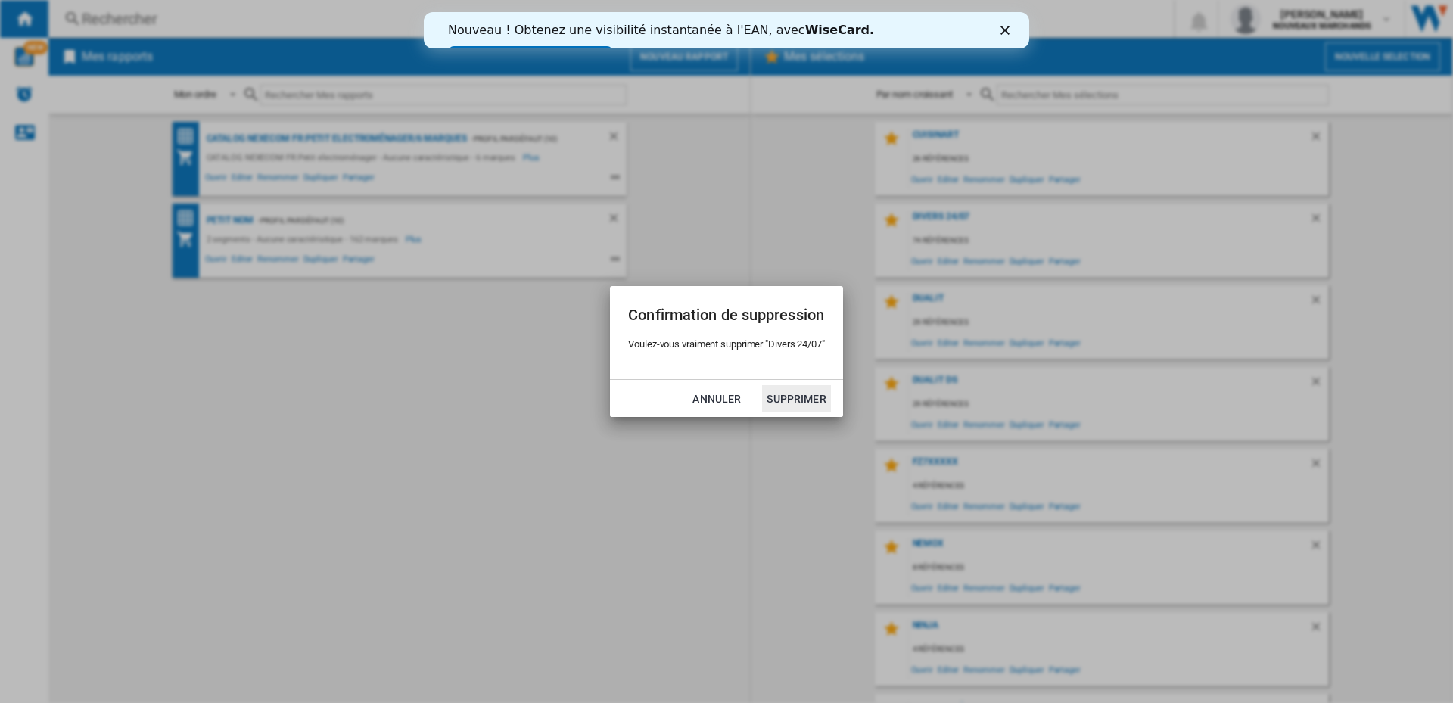
click at [783, 394] on button "Supprimer" at bounding box center [796, 398] width 68 height 27
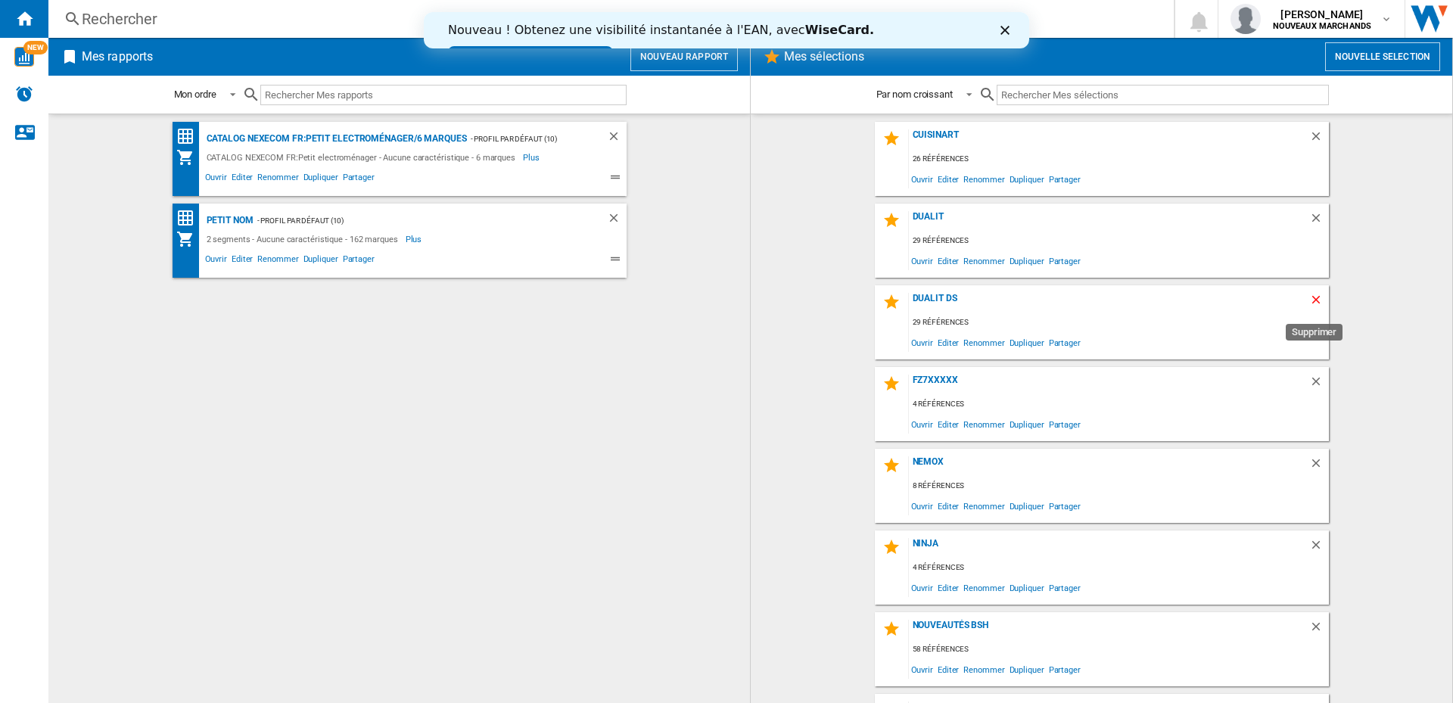
click at [1311, 295] on ng-md-icon "Supprimer" at bounding box center [1319, 302] width 18 height 18
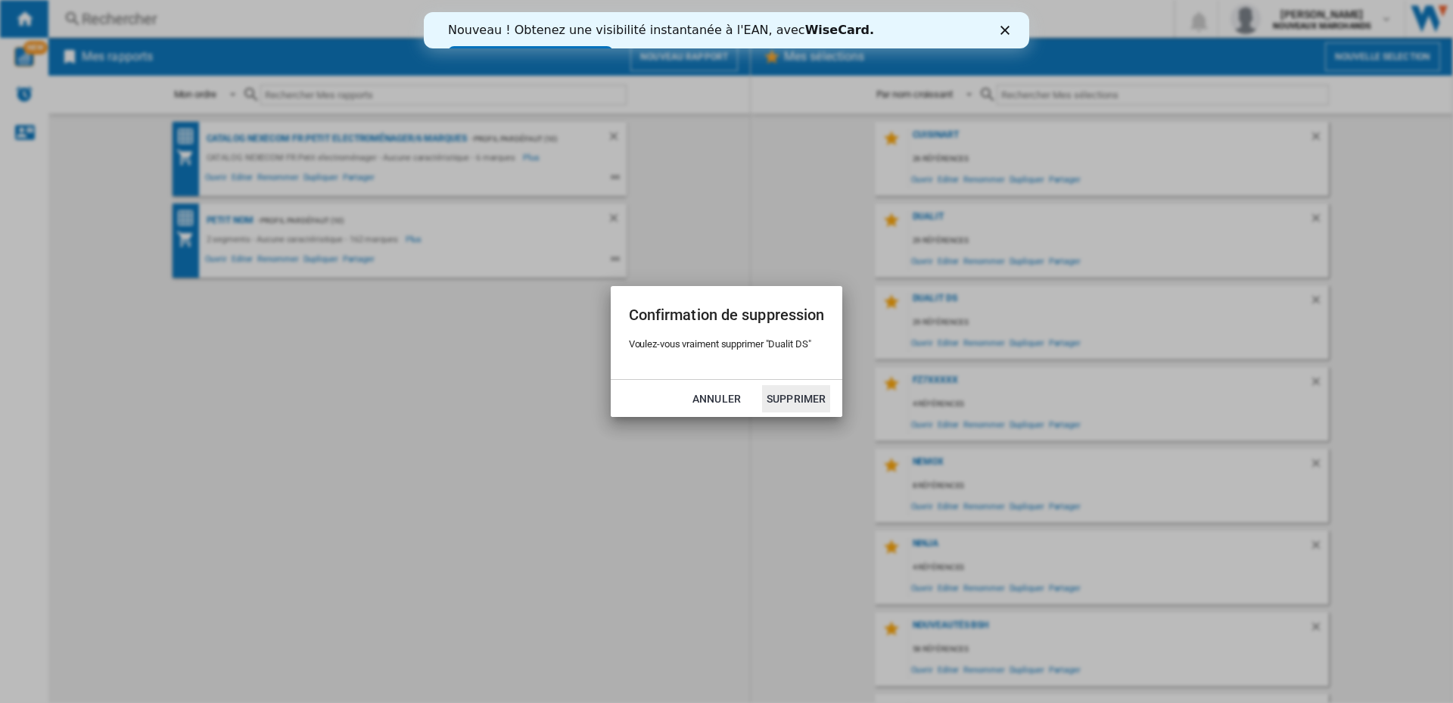
click at [786, 396] on button "Supprimer" at bounding box center [796, 398] width 68 height 27
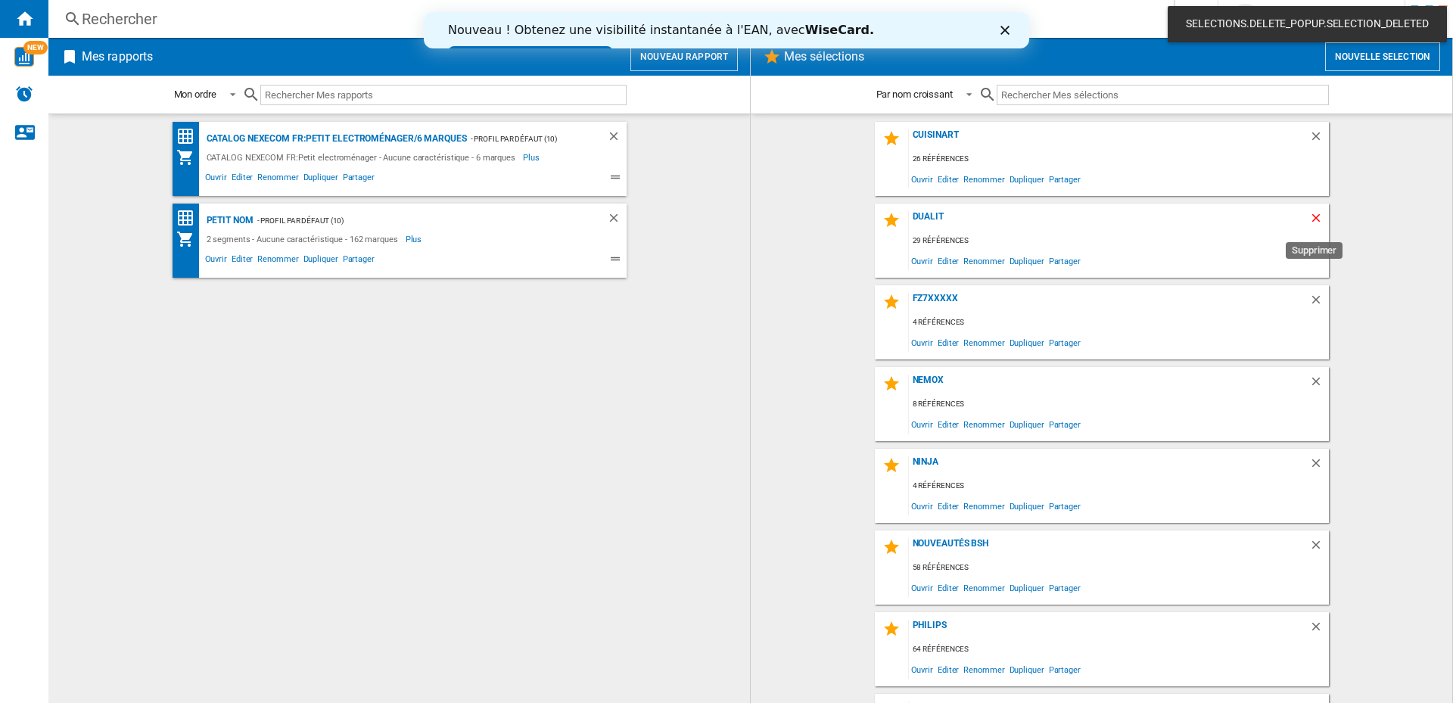
click at [1311, 216] on ng-md-icon "Supprimer" at bounding box center [1319, 220] width 18 height 18
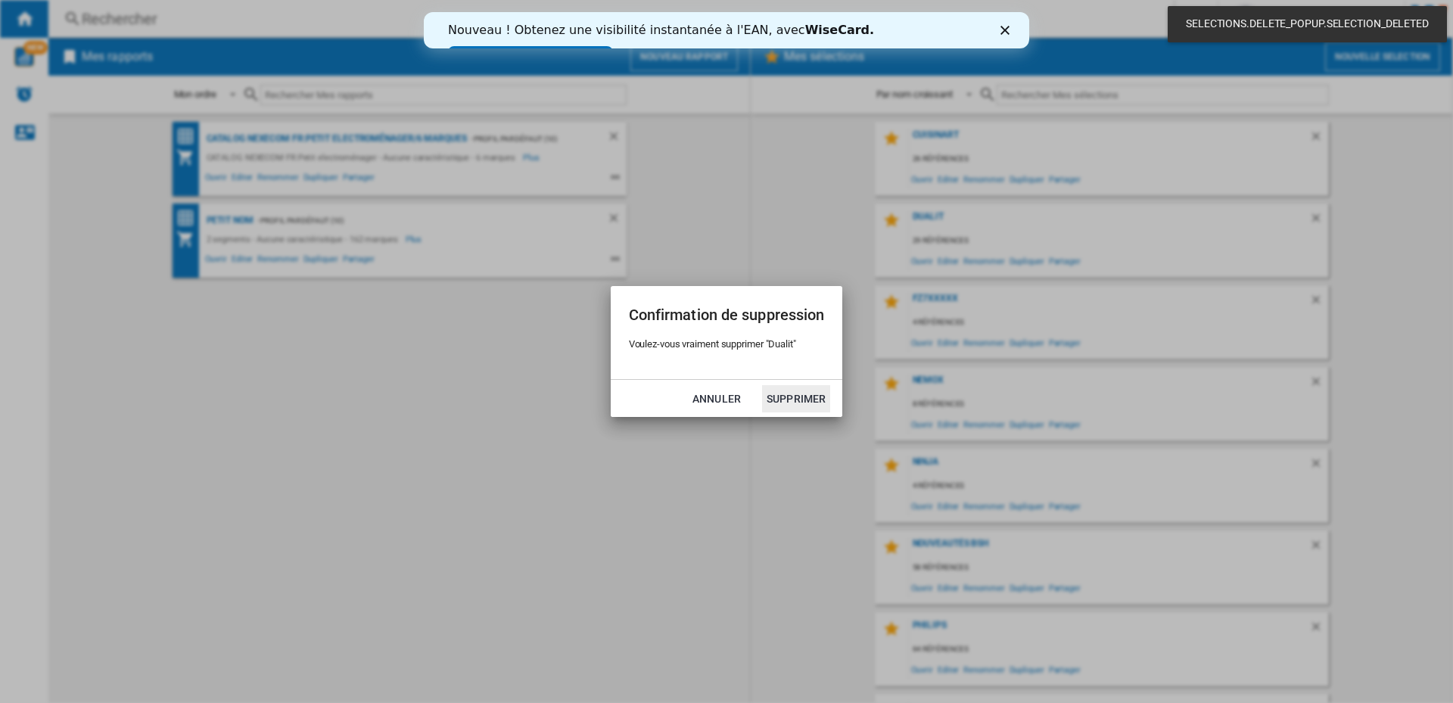
click at [784, 397] on button "Supprimer" at bounding box center [796, 398] width 68 height 27
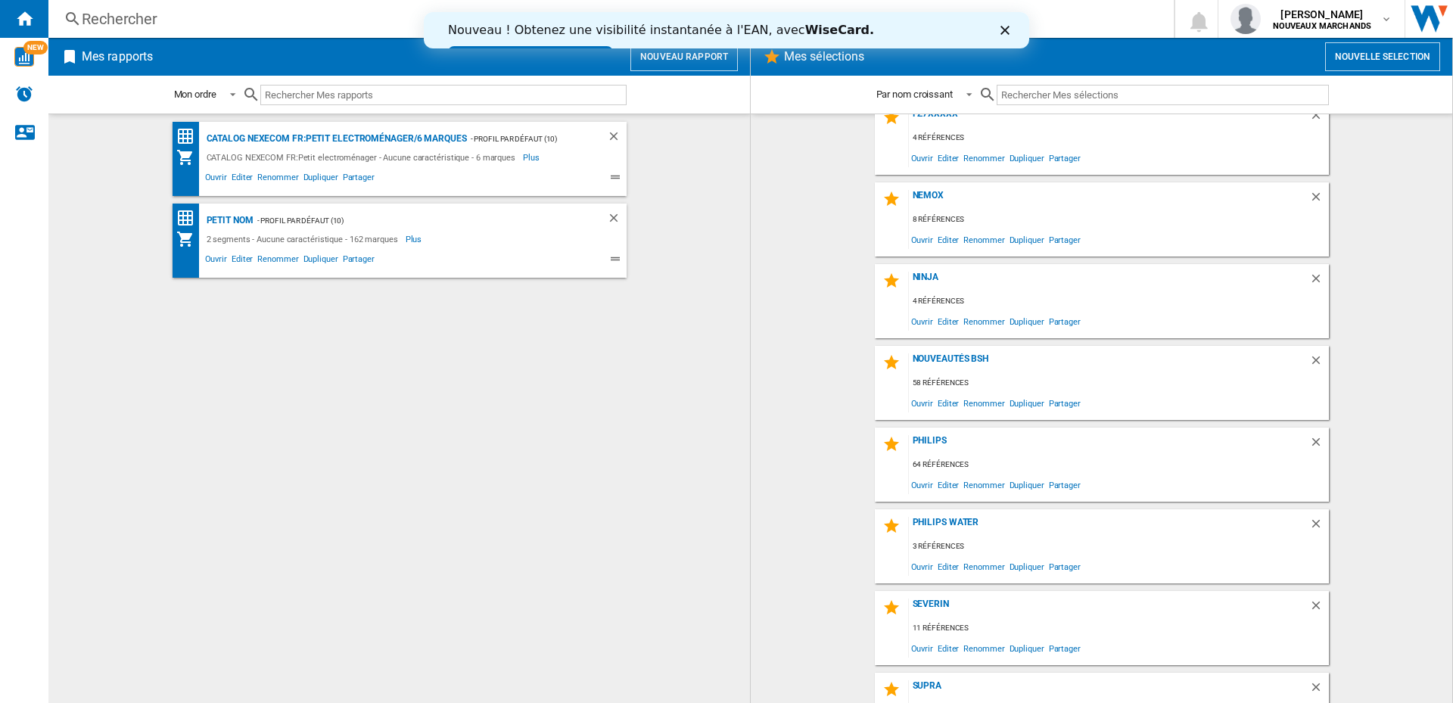
scroll to position [151, 0]
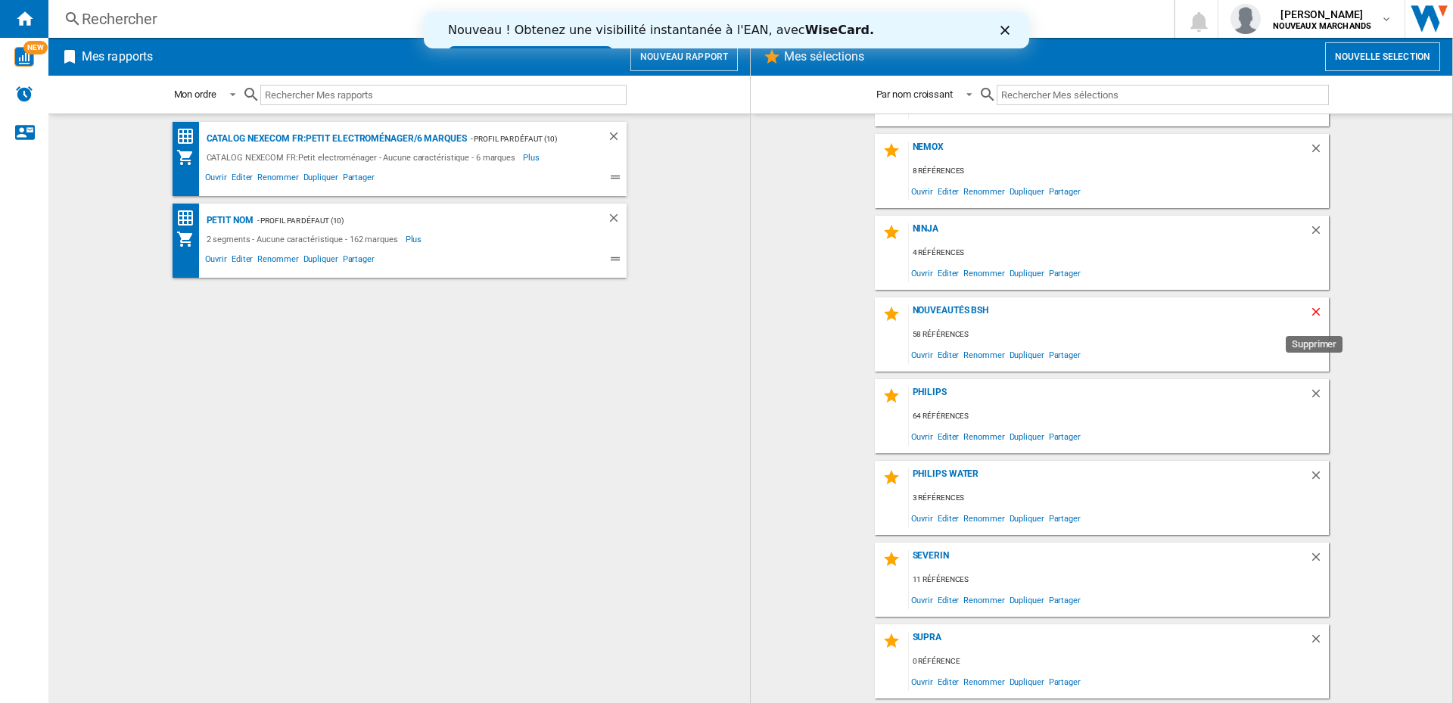
click at [1311, 312] on ng-md-icon "Supprimer" at bounding box center [1319, 314] width 18 height 18
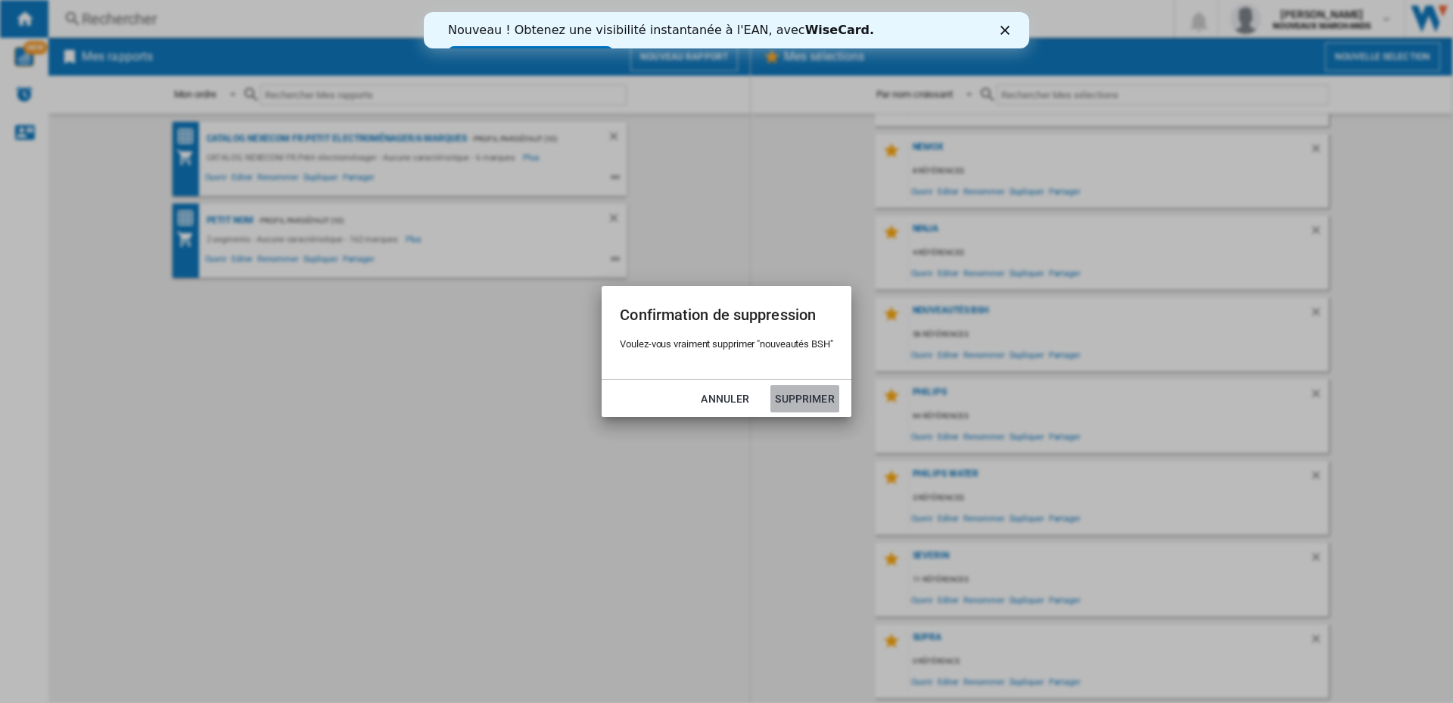
click at [800, 395] on button "Supprimer" at bounding box center [805, 398] width 68 height 27
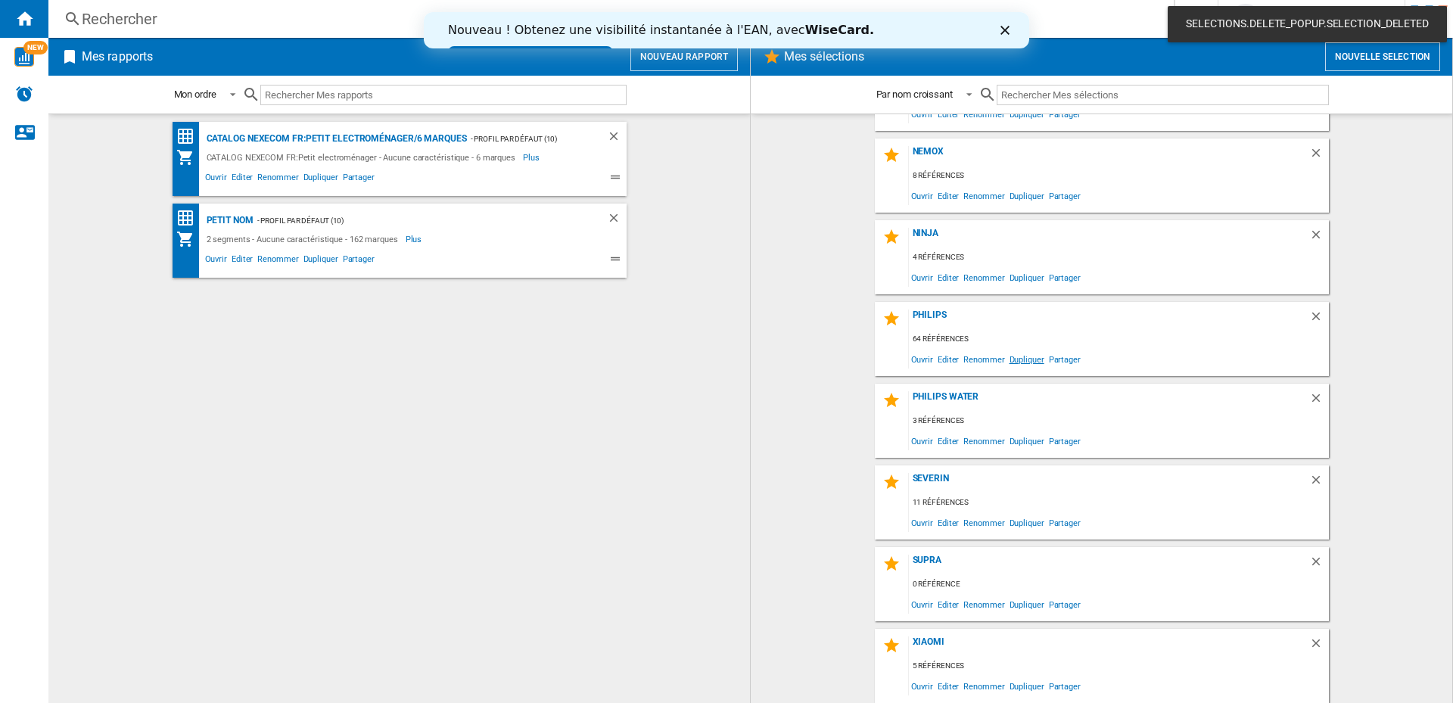
scroll to position [147, 0]
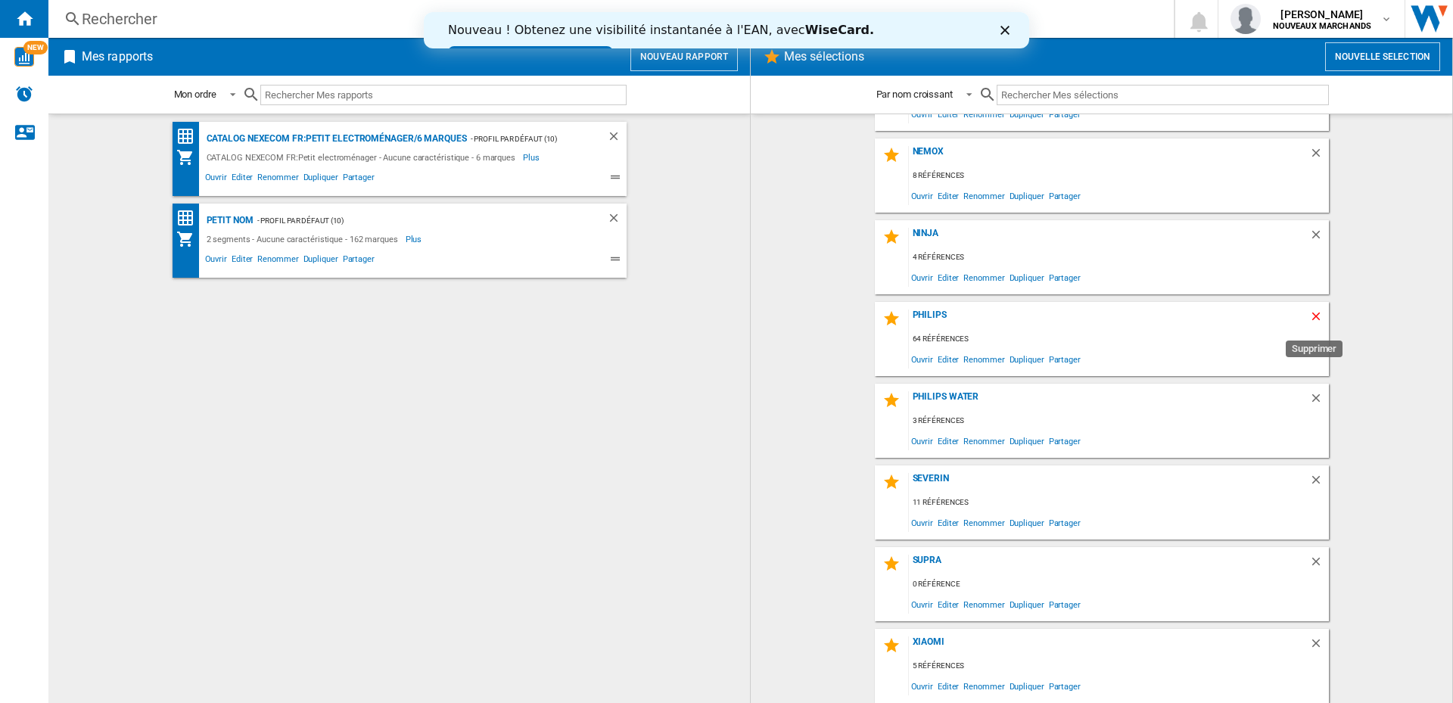
click at [1310, 314] on ng-md-icon "Supprimer" at bounding box center [1319, 319] width 18 height 18
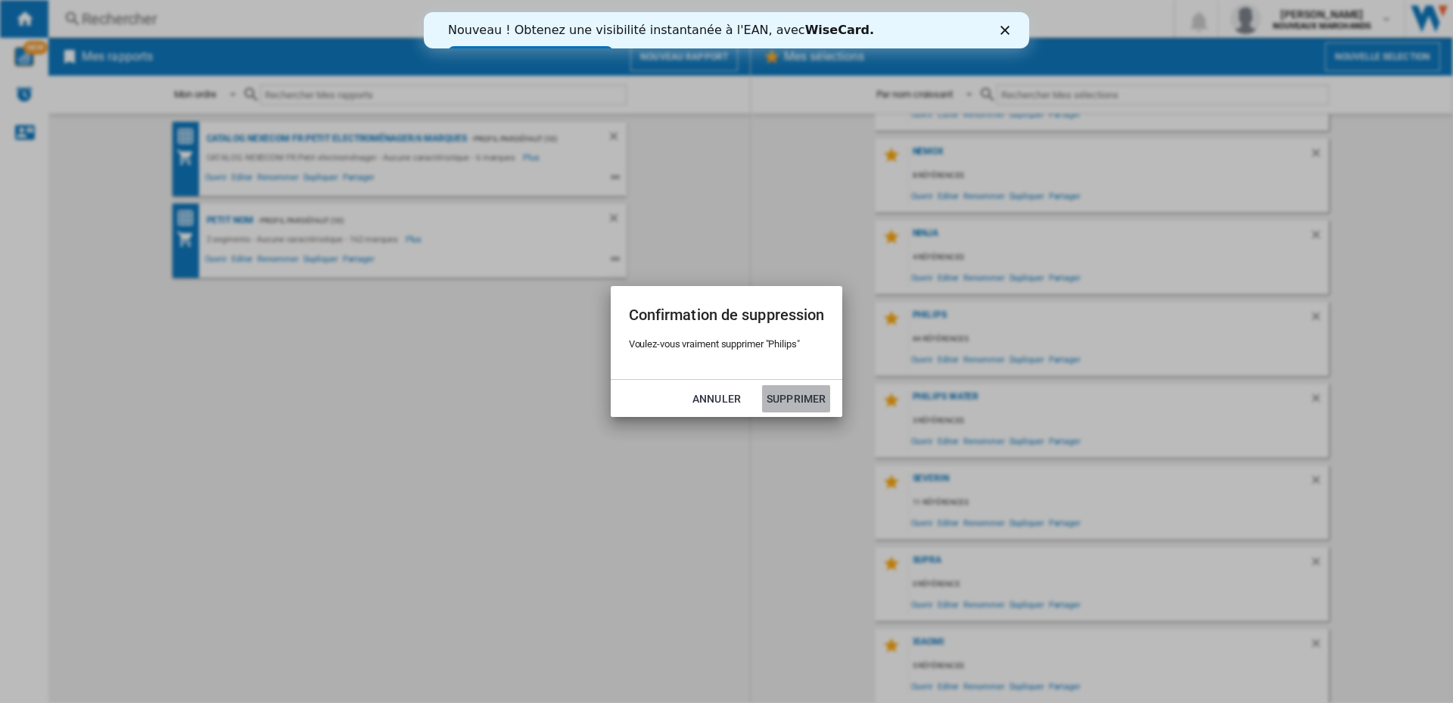
click at [805, 397] on button "Supprimer" at bounding box center [796, 398] width 68 height 27
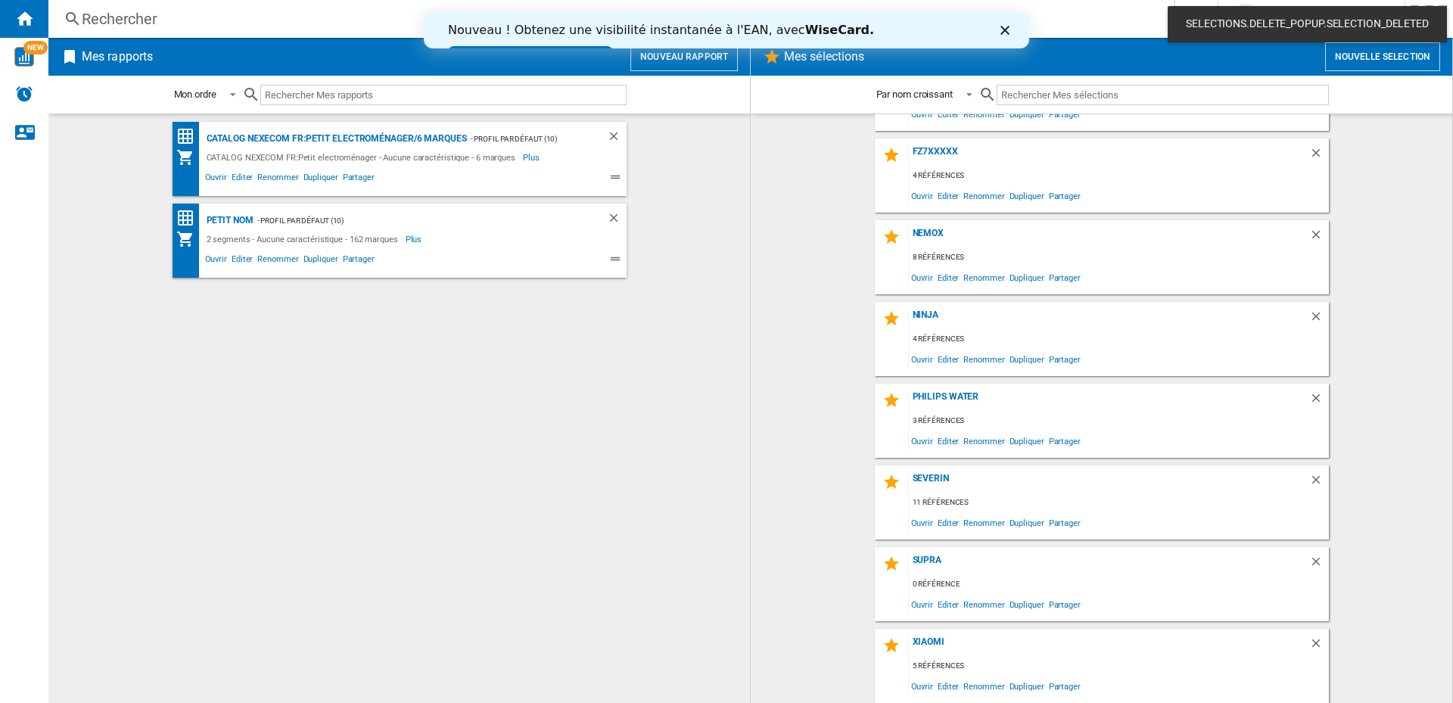
scroll to position [0, 0]
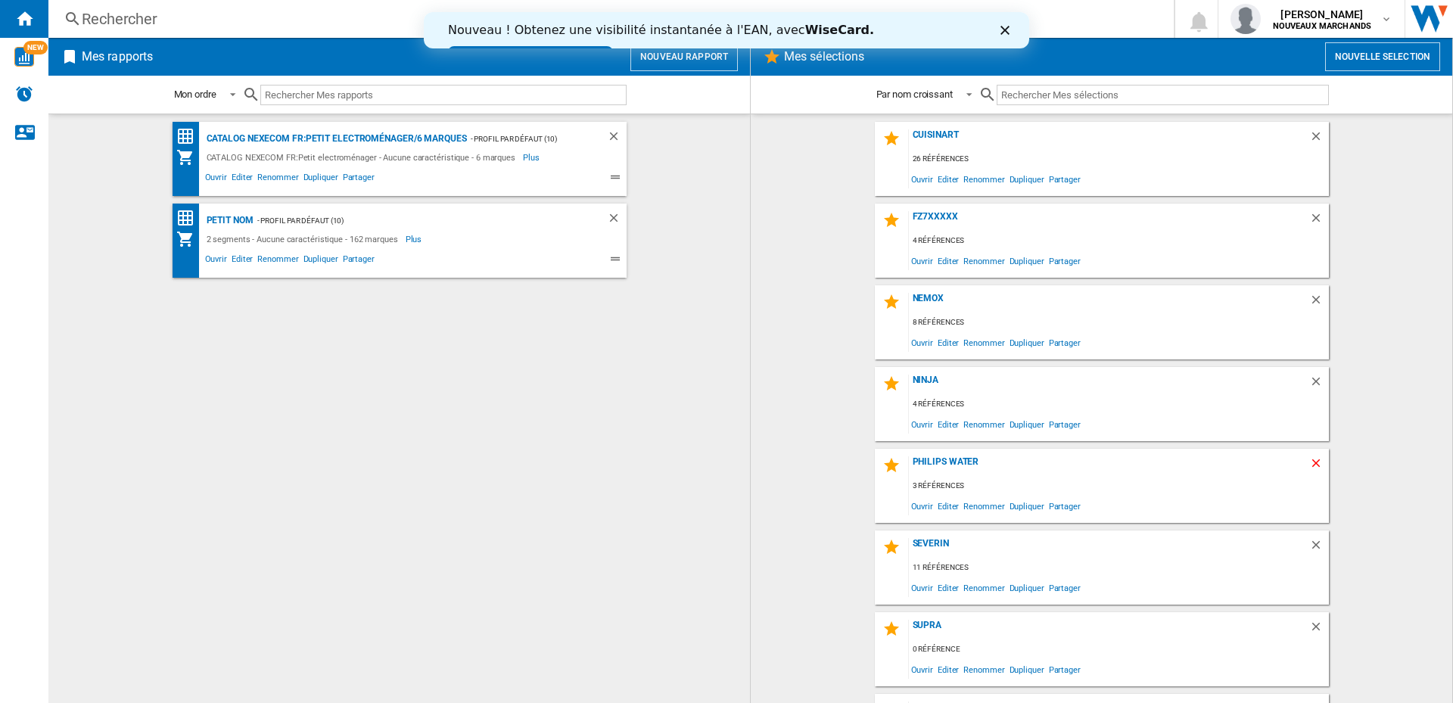
click at [1313, 462] on ng-md-icon "Supprimer" at bounding box center [1319, 465] width 18 height 18
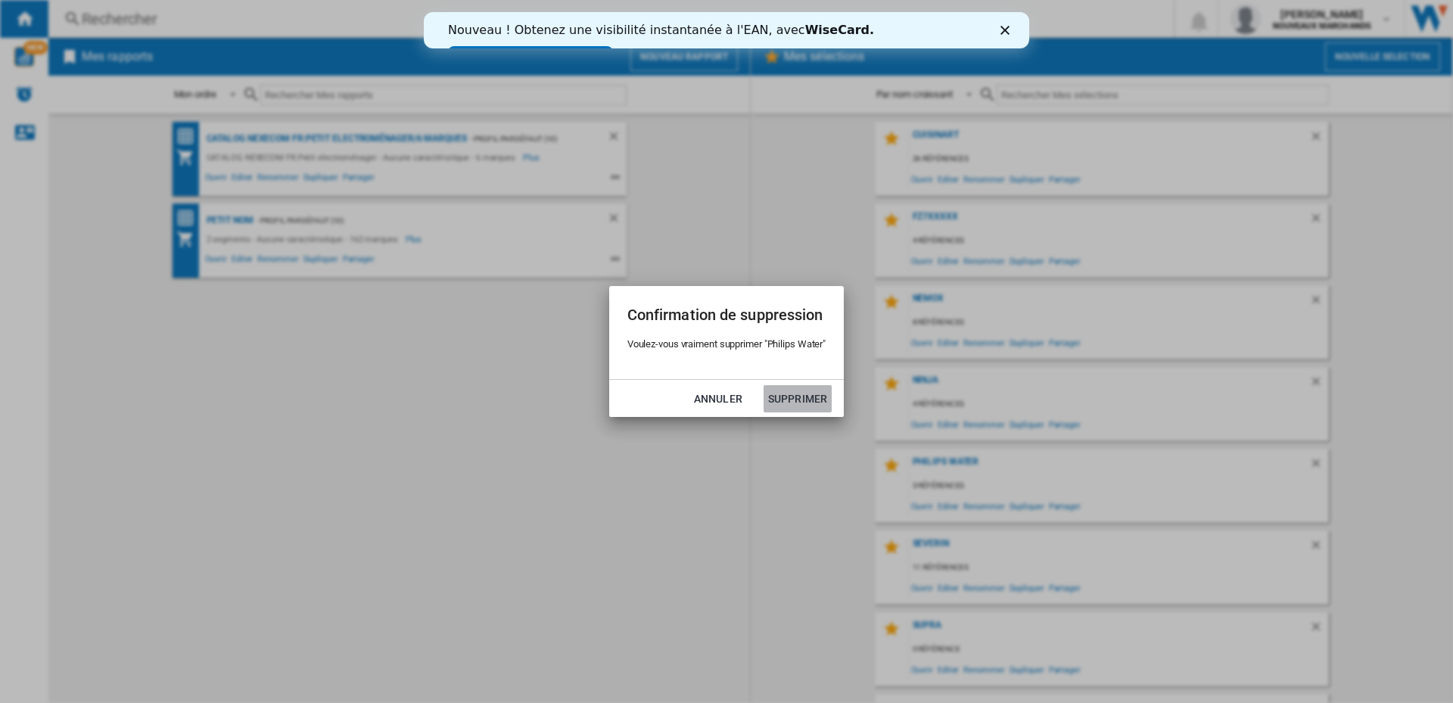
click at [793, 392] on button "Supprimer" at bounding box center [798, 398] width 68 height 27
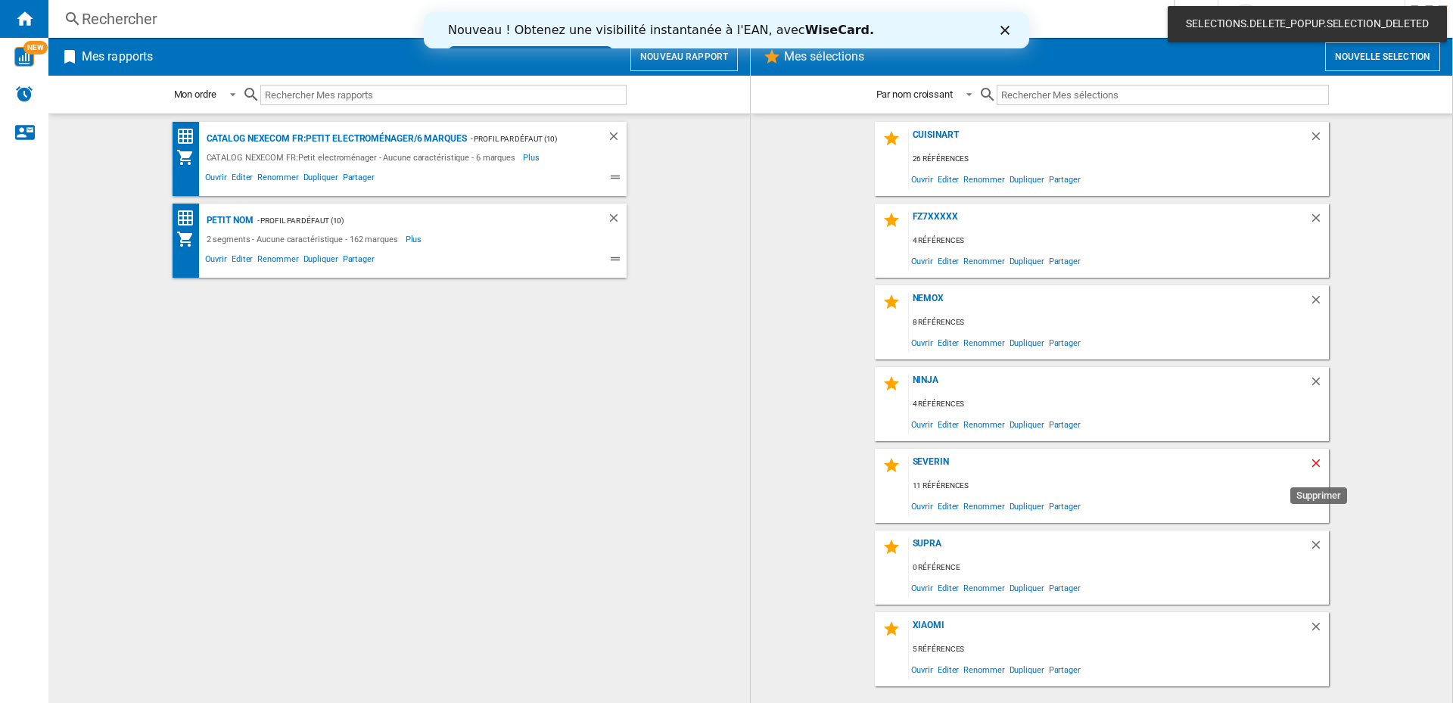
click at [1316, 463] on ng-md-icon "Supprimer" at bounding box center [1319, 465] width 18 height 18
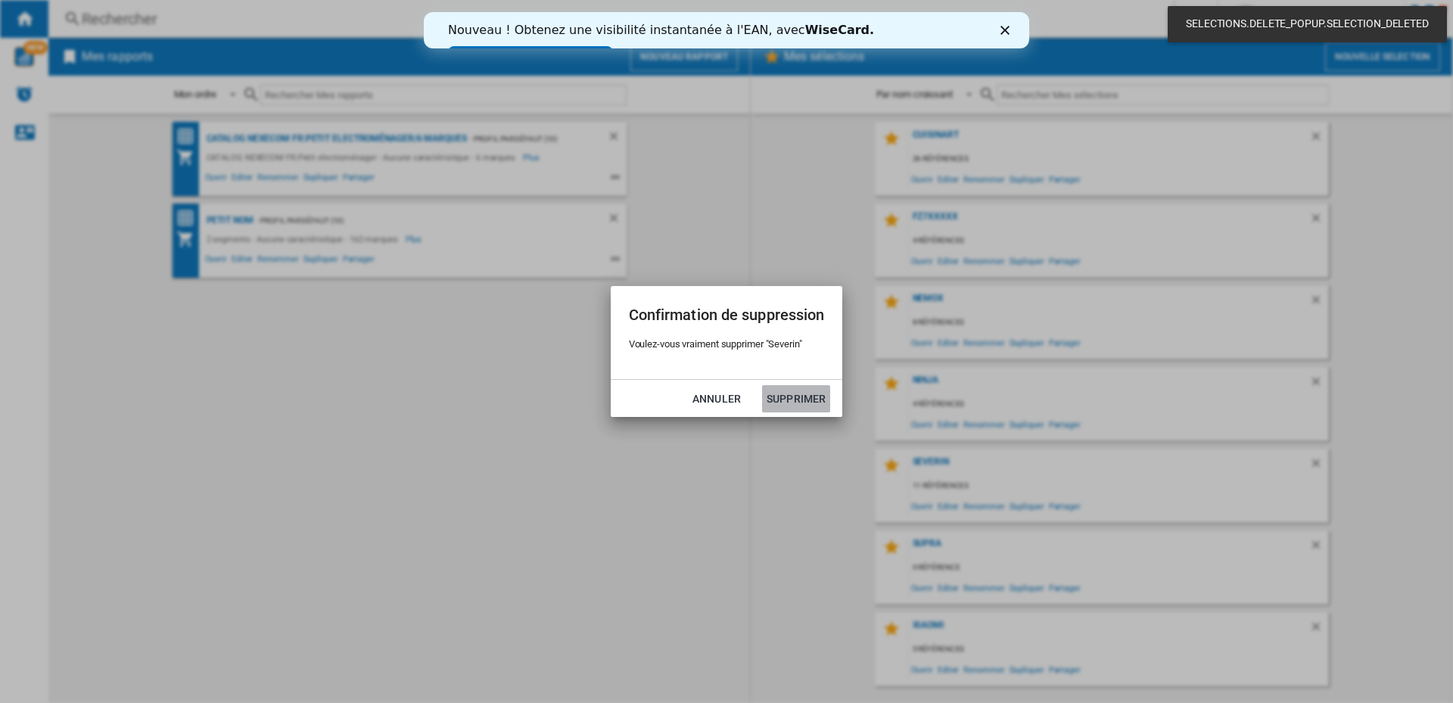
click at [805, 397] on button "Supprimer" at bounding box center [796, 398] width 68 height 27
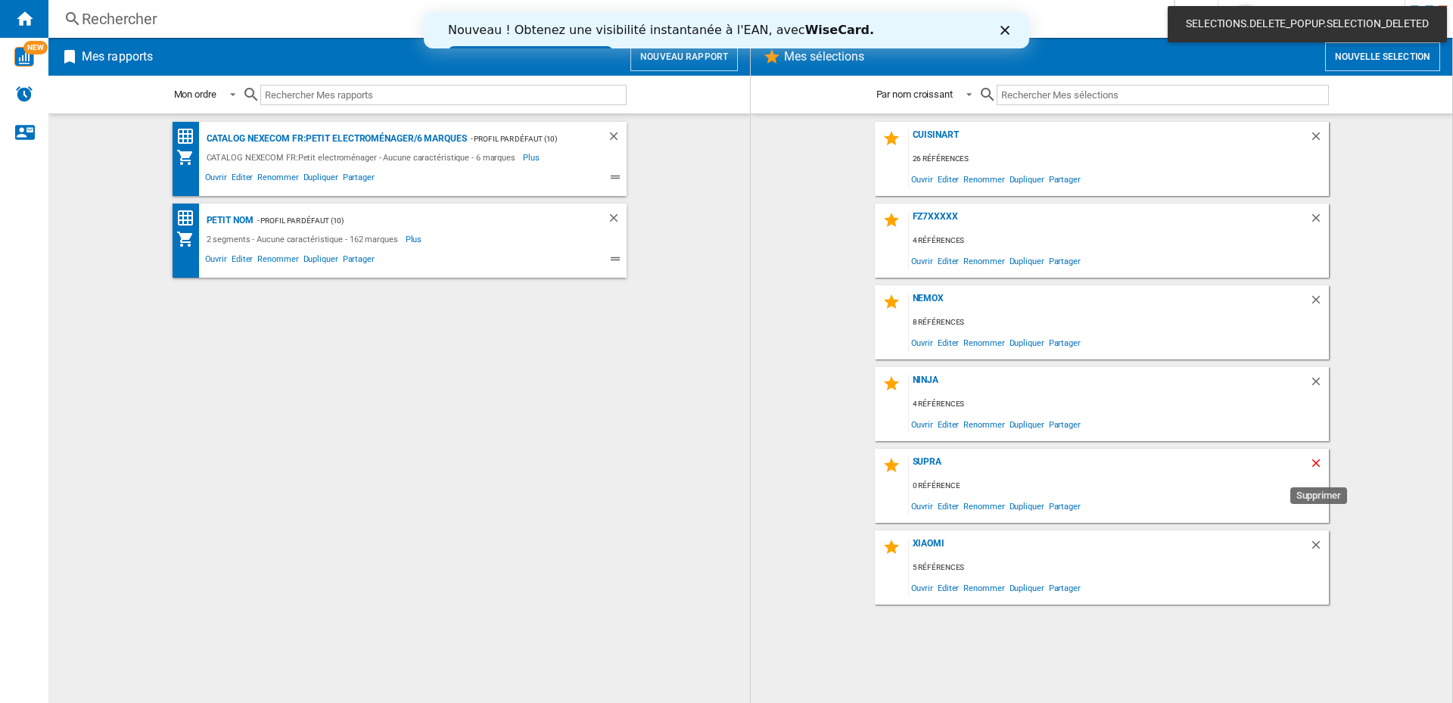
click at [1315, 464] on ng-md-icon "Supprimer" at bounding box center [1319, 465] width 18 height 18
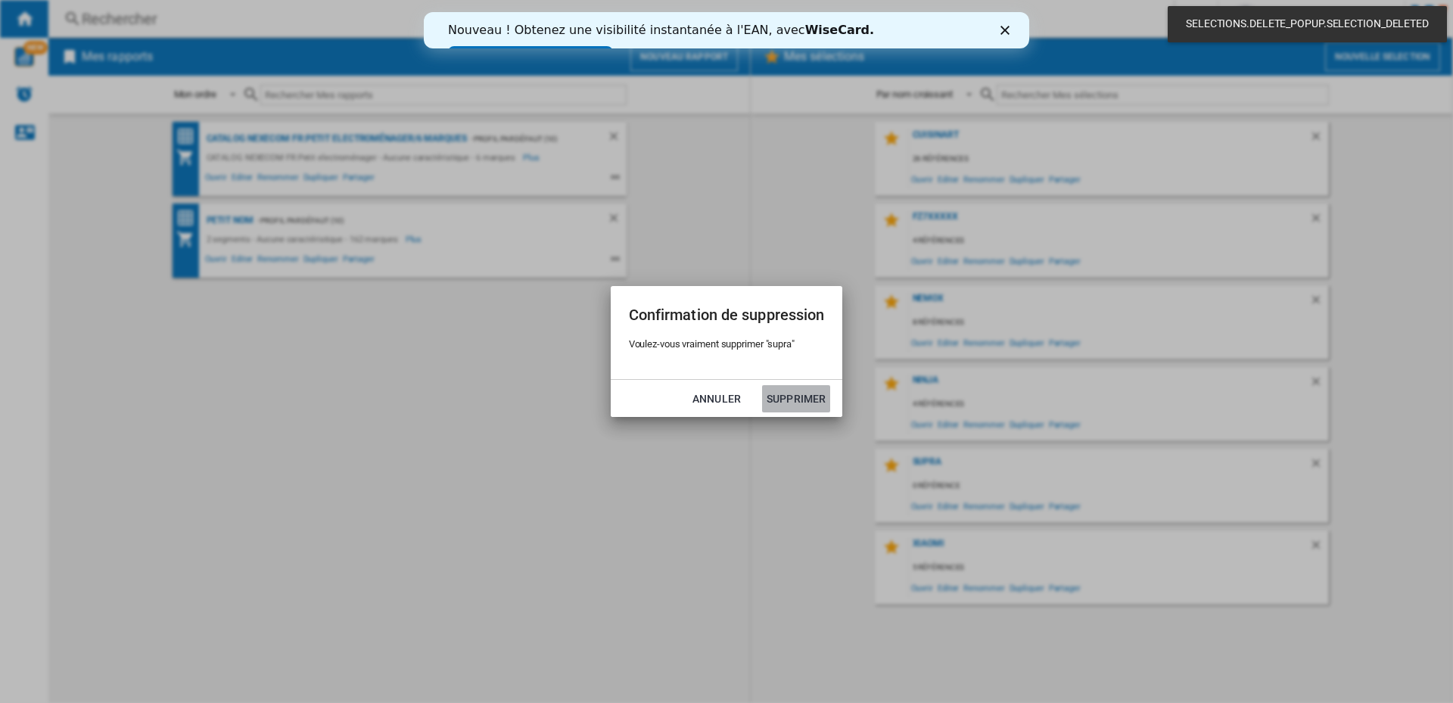
click at [784, 400] on button "Supprimer" at bounding box center [796, 398] width 68 height 27
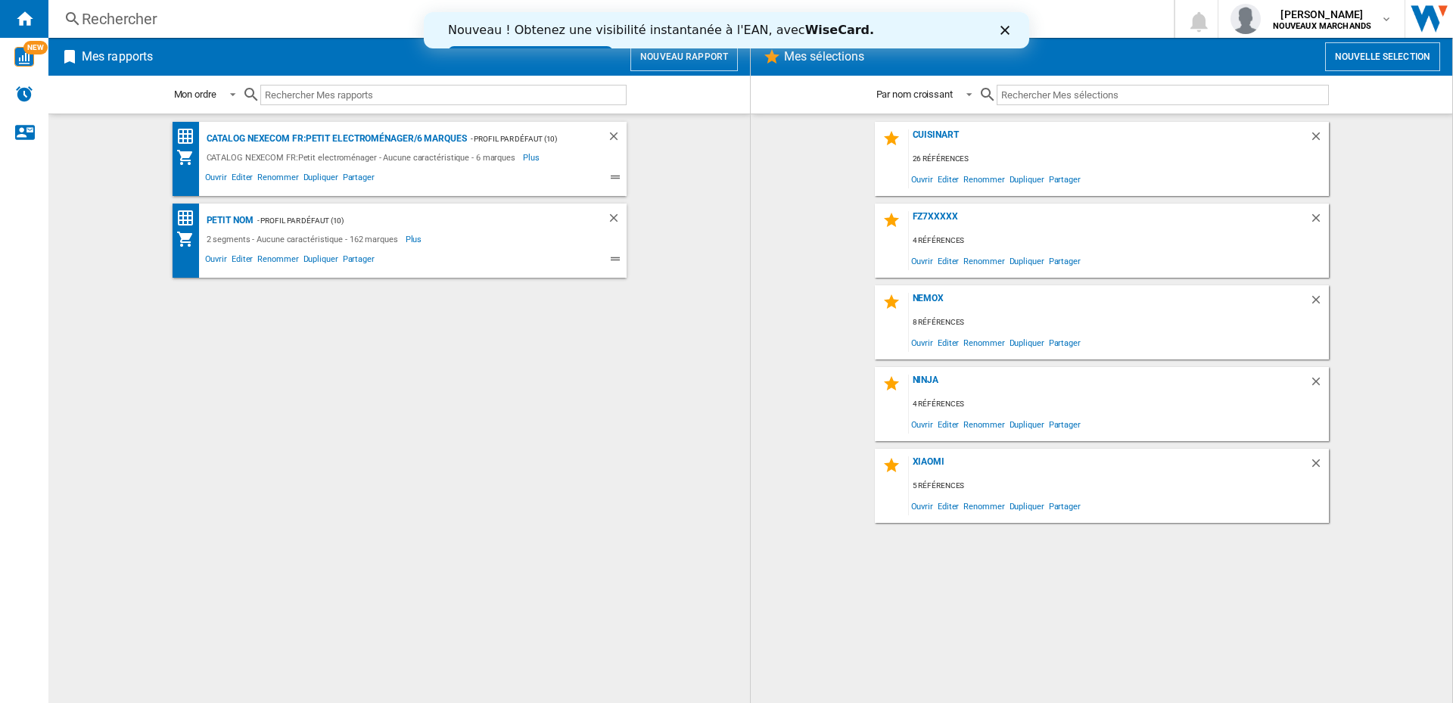
click at [1380, 57] on button "Nouvelle selection" at bounding box center [1383, 56] width 115 height 29
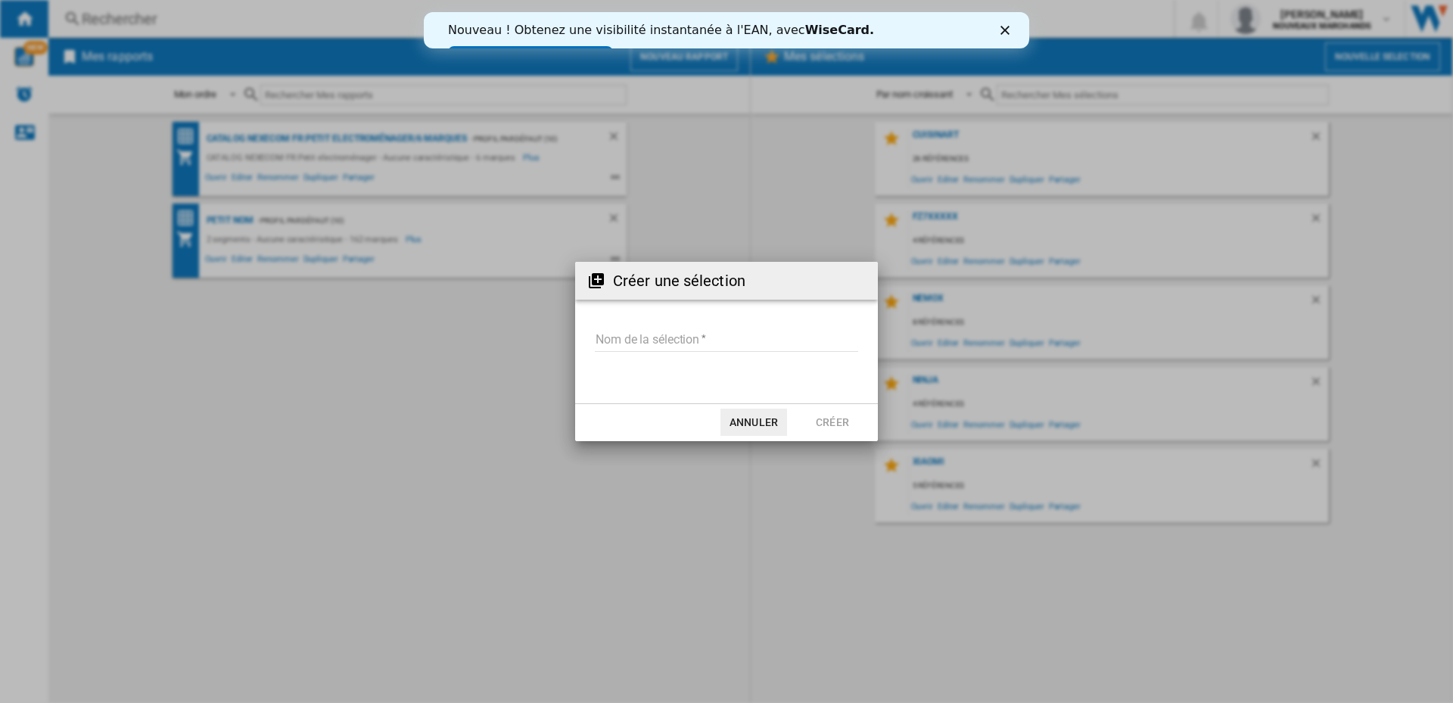
click at [695, 334] on input "Nom de la sélection" at bounding box center [726, 340] width 263 height 23
type input "*******"
click at [833, 422] on button "Créer" at bounding box center [832, 422] width 67 height 27
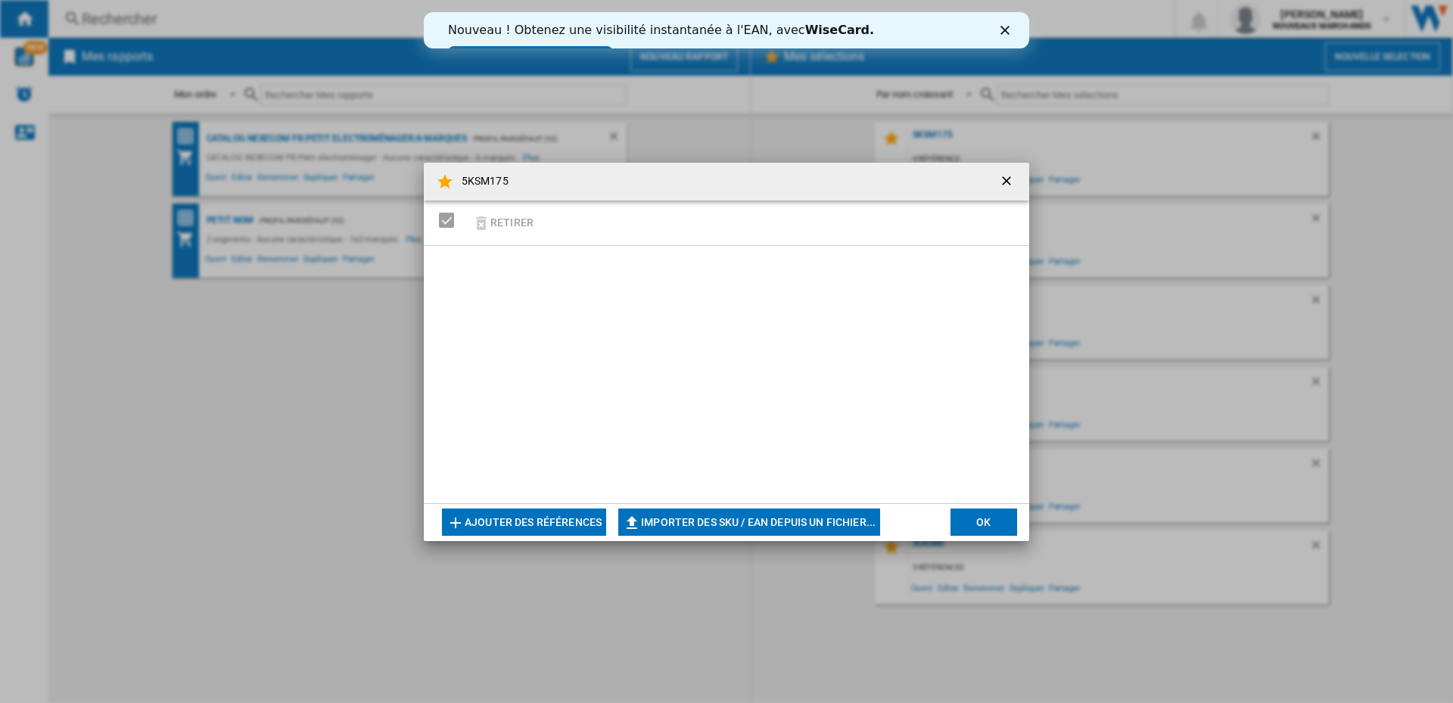
click at [725, 520] on button "Importer des SKU / EAN depuis un fichier..." at bounding box center [749, 522] width 262 height 27
type input "**********"
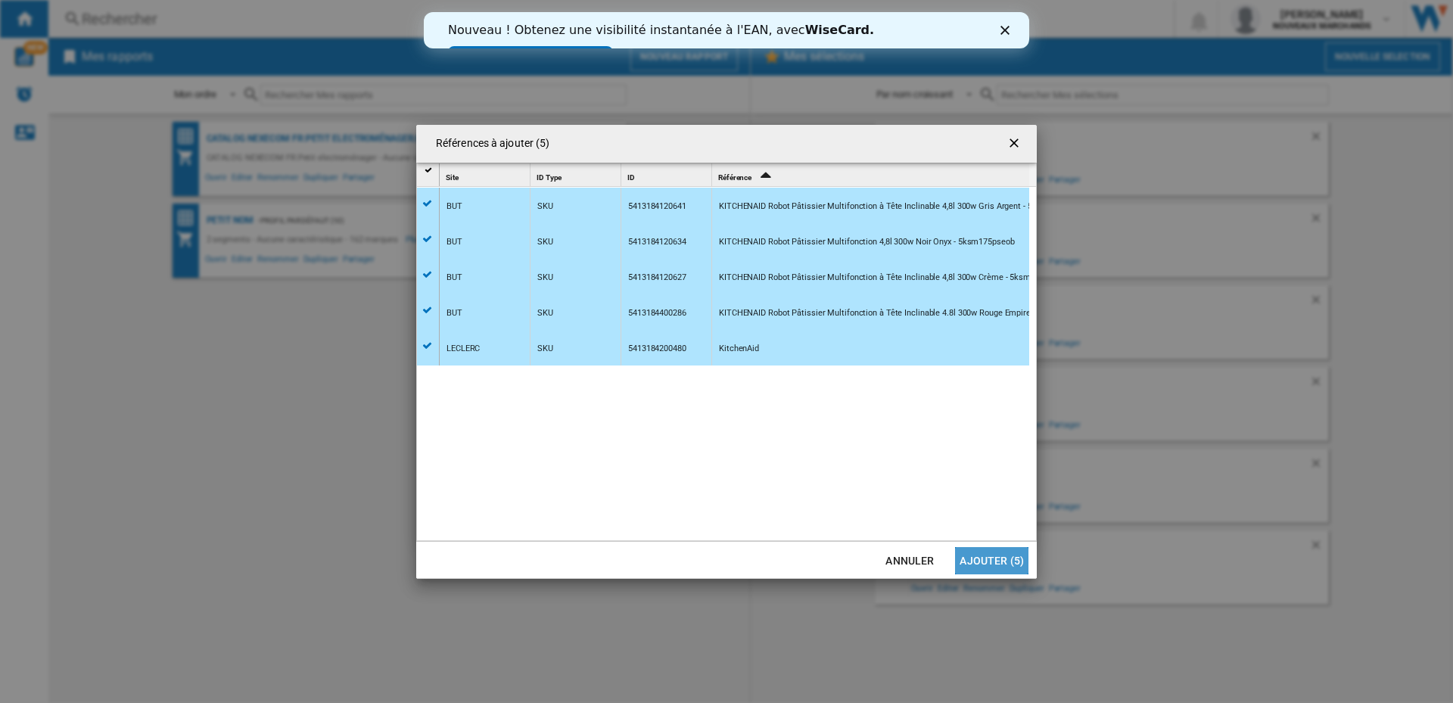
click at [990, 565] on button "Ajouter (5)" at bounding box center [991, 560] width 73 height 27
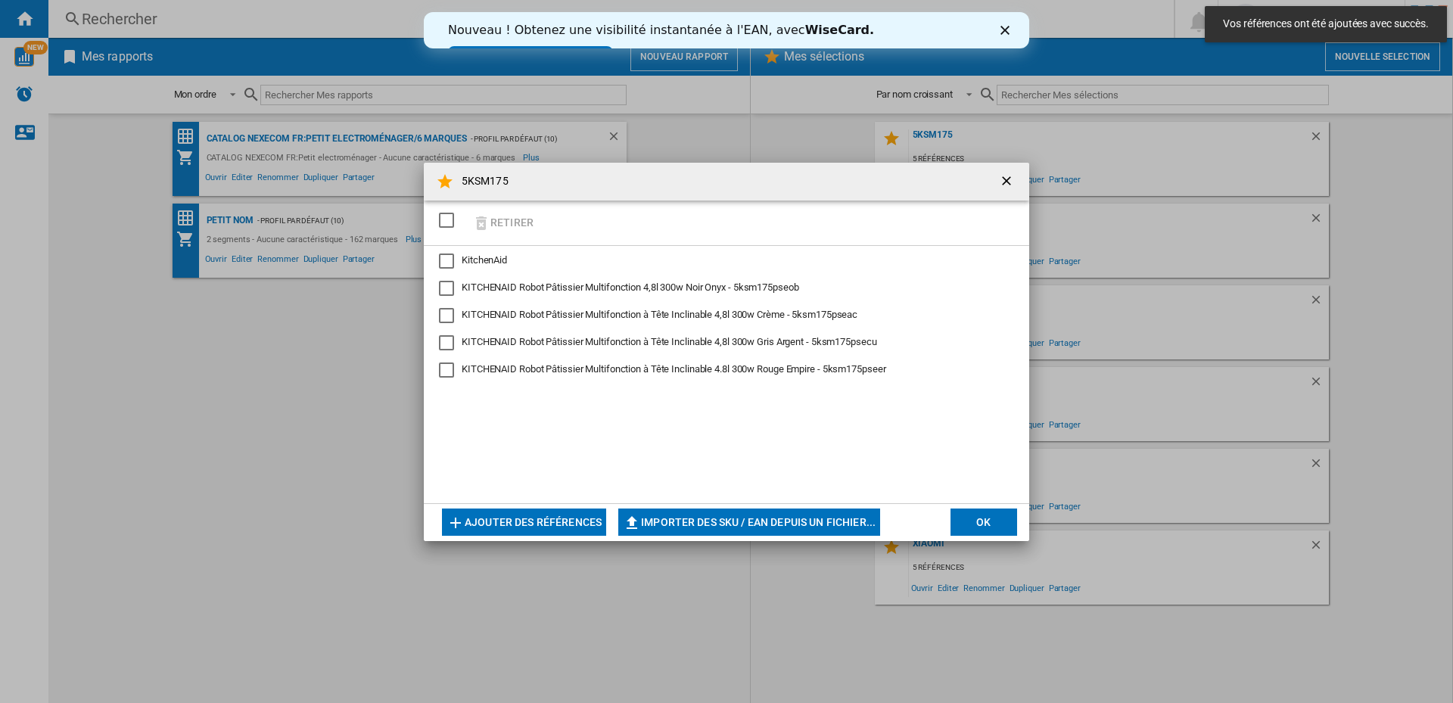
click at [445, 220] on div "SELECTIONS.EDITION_POPUP.SELECT_DESELECT" at bounding box center [446, 220] width 15 height 15
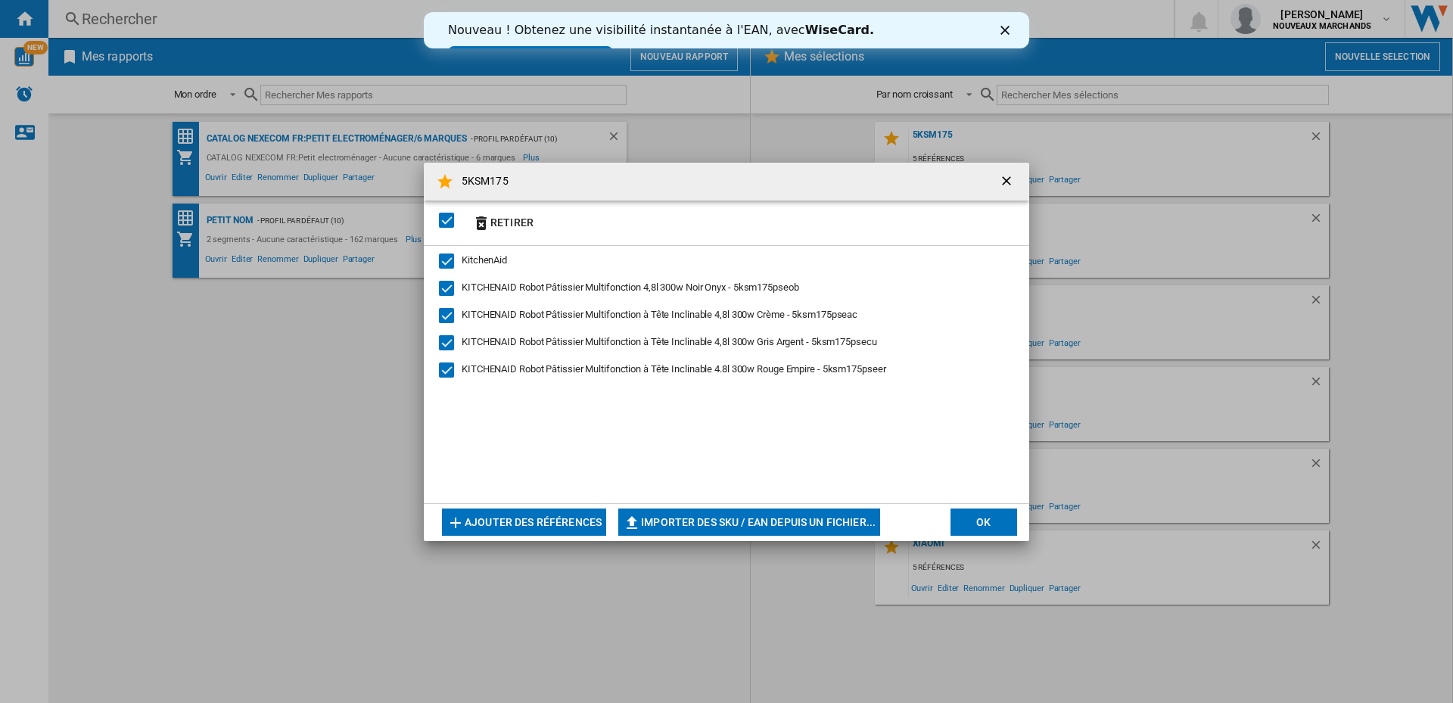
click at [991, 519] on button "OK" at bounding box center [984, 522] width 67 height 27
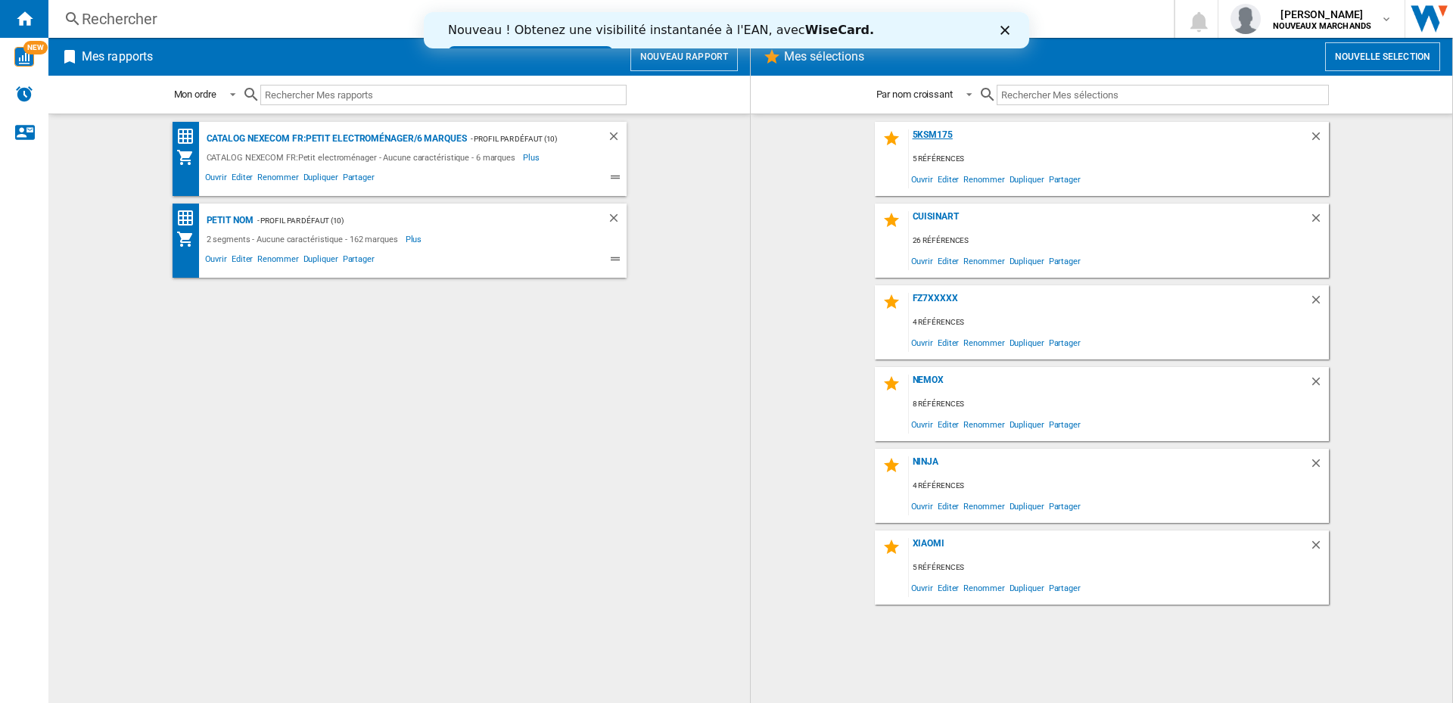
click at [928, 132] on div "5KSM175" at bounding box center [1109, 139] width 400 height 20
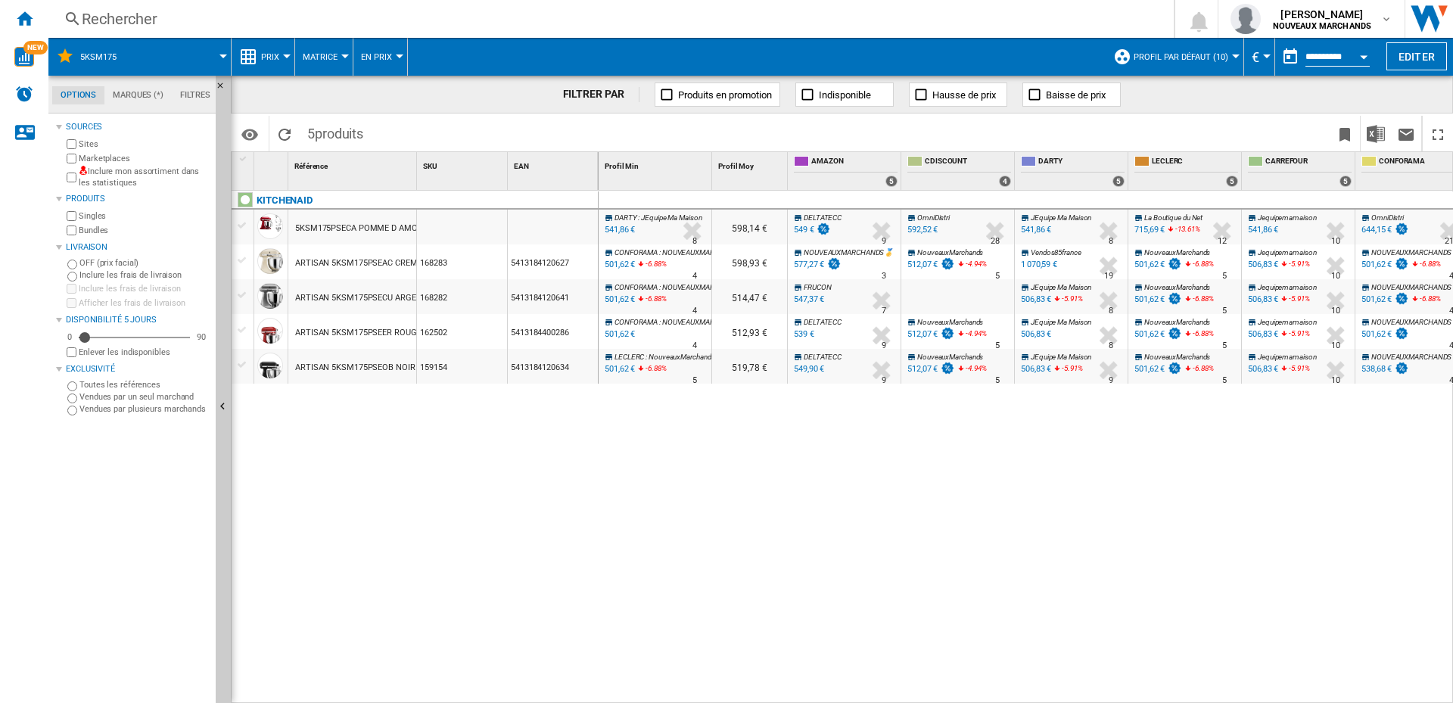
drag, startPoint x: 26, startPoint y: 19, endPoint x: 548, endPoint y: 182, distance: 546.4
click at [26, 19] on ng-md-icon "Accueil" at bounding box center [24, 18] width 18 height 18
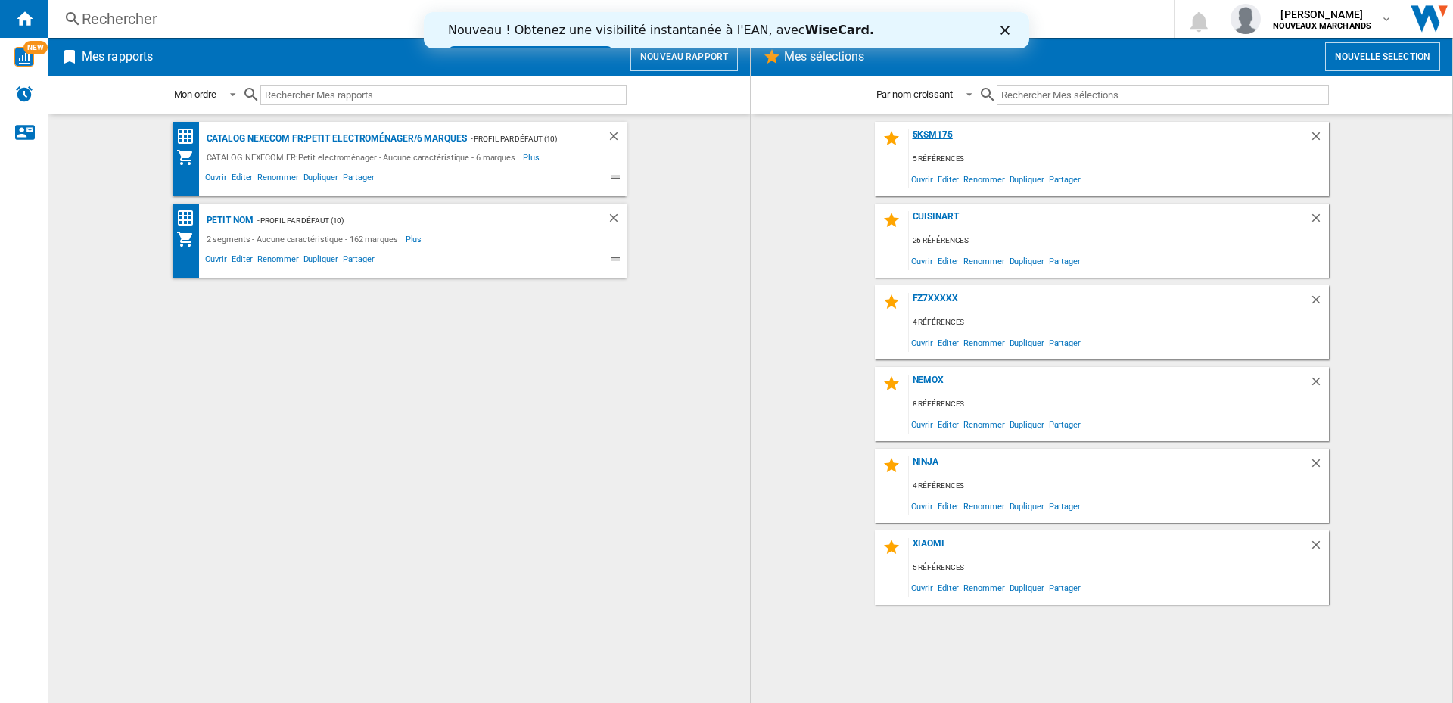
click at [938, 134] on div "5KSM175" at bounding box center [1109, 139] width 400 height 20
